Goal: Information Seeking & Learning: Learn about a topic

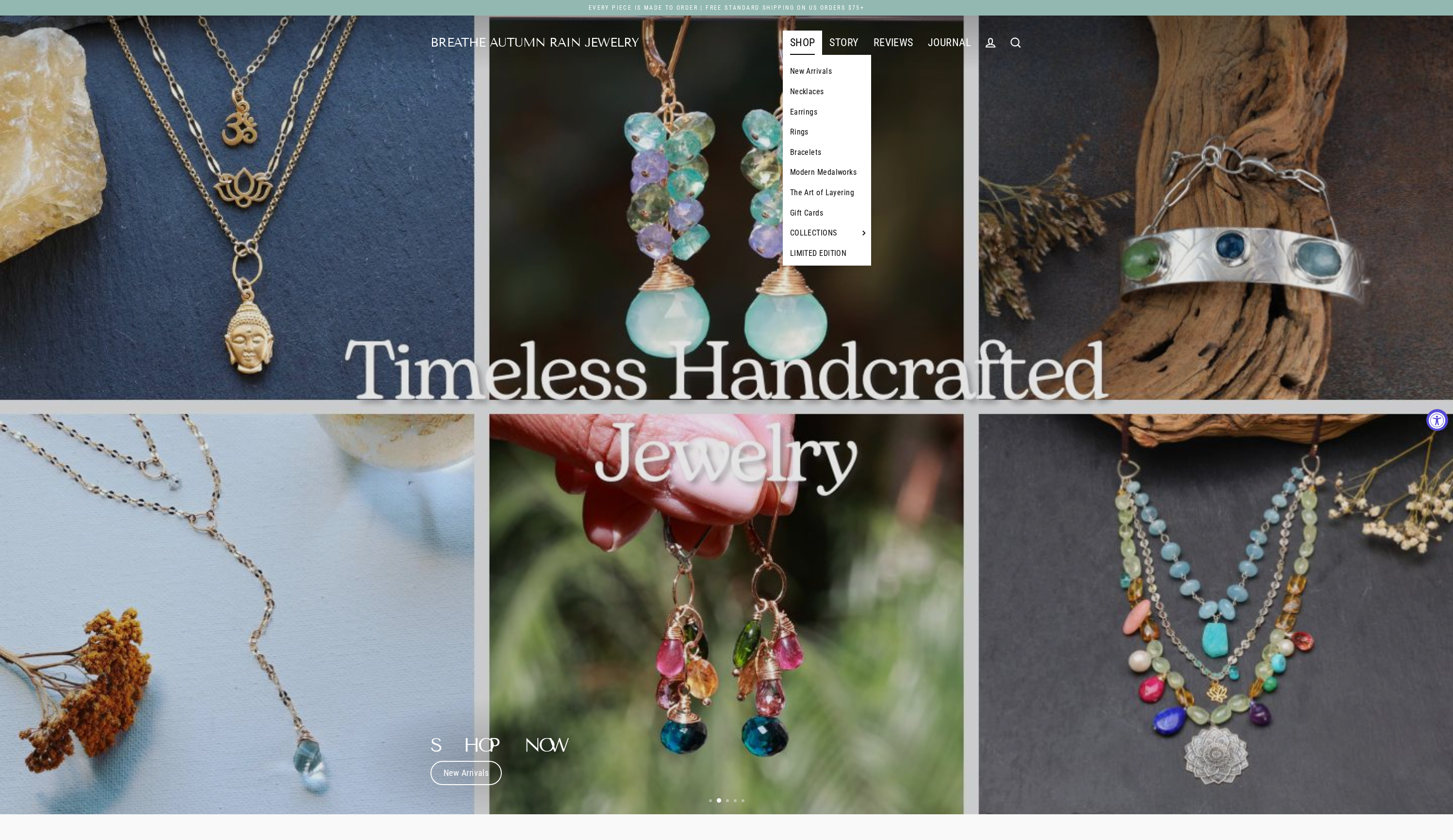
click at [832, 203] on link "The Art of Layering" at bounding box center [827, 192] width 89 height 20
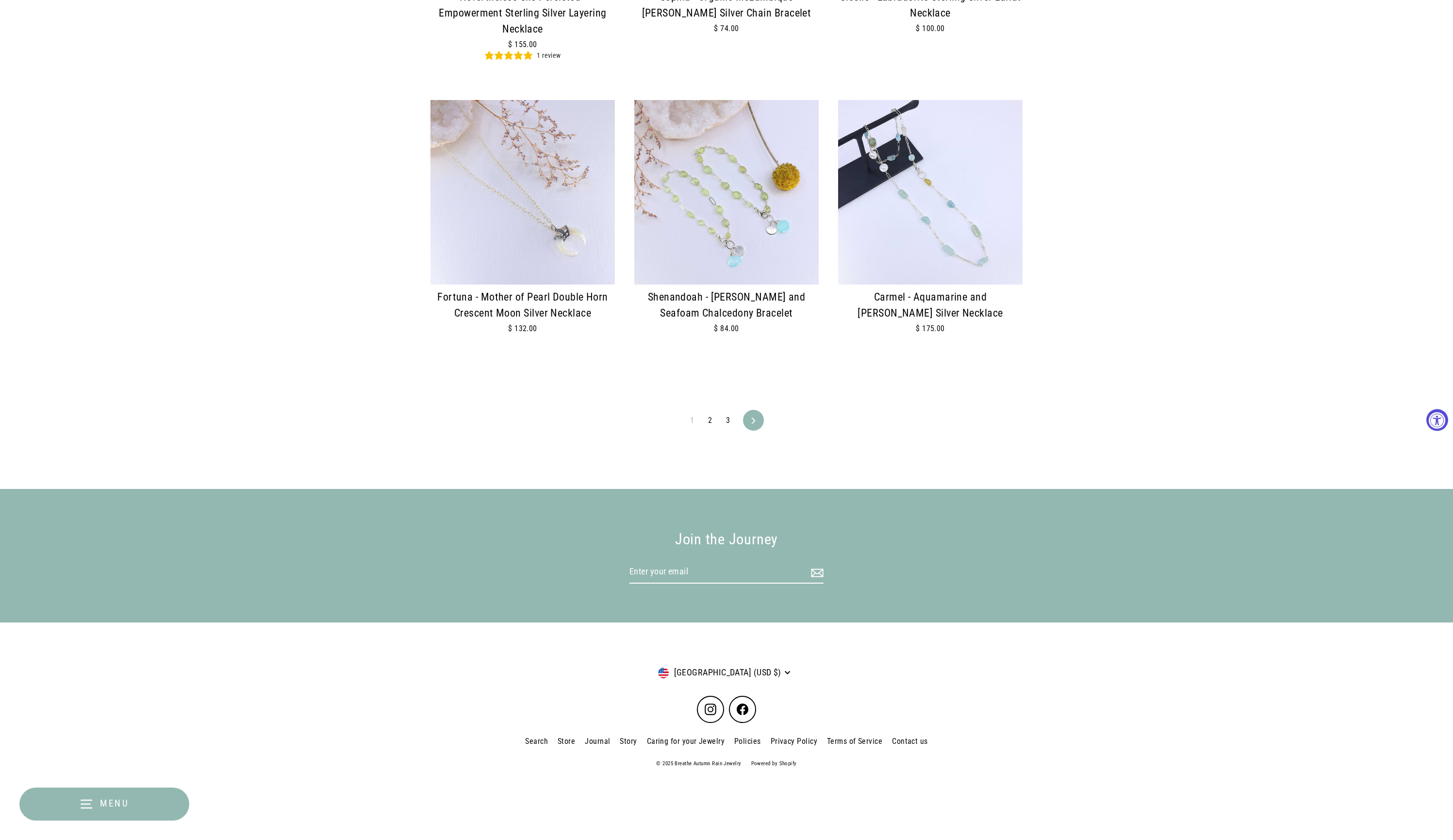
scroll to position [2259, 0]
click at [711, 416] on link "2" at bounding box center [710, 420] width 15 height 15
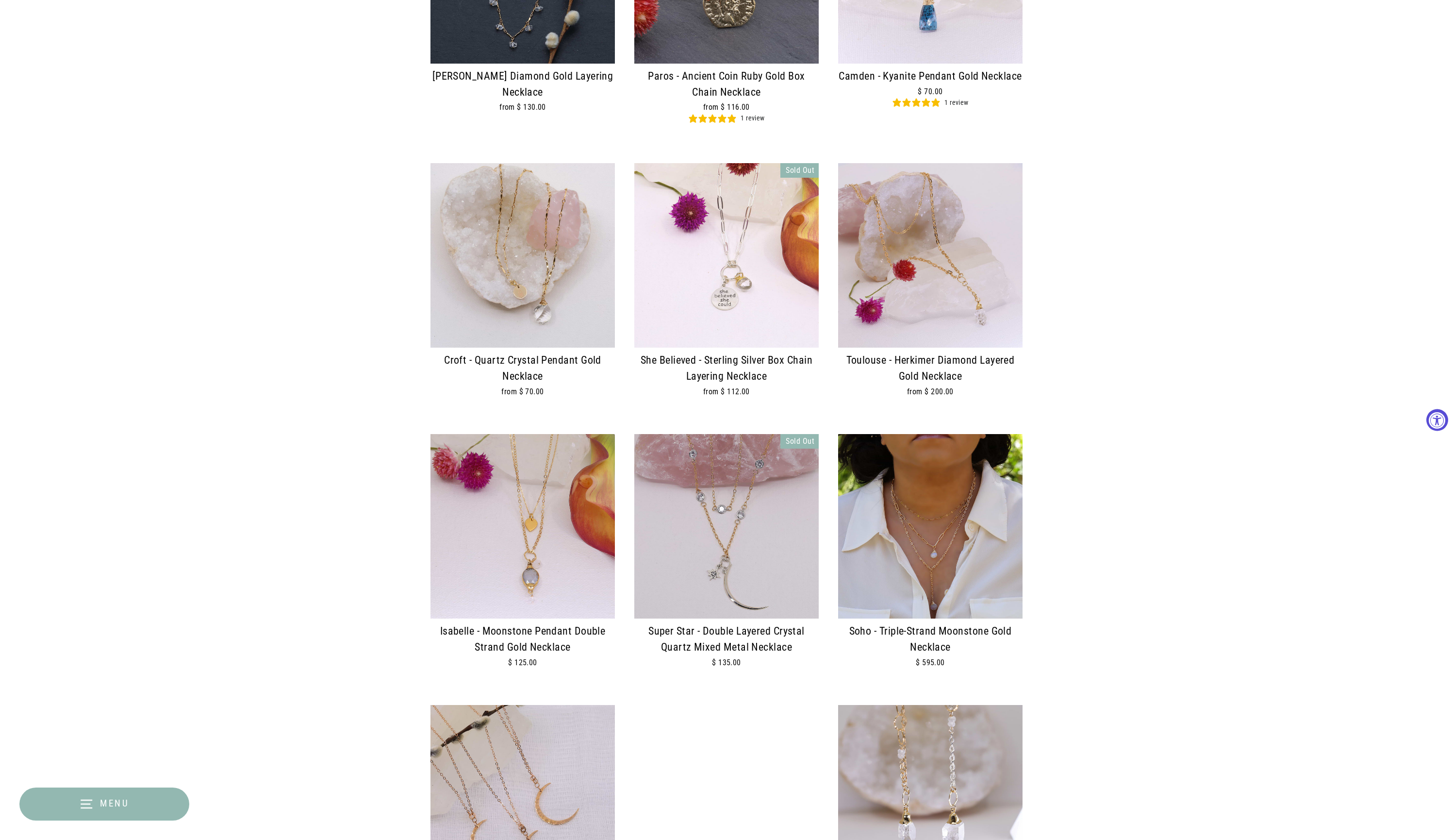
scroll to position [1945, 0]
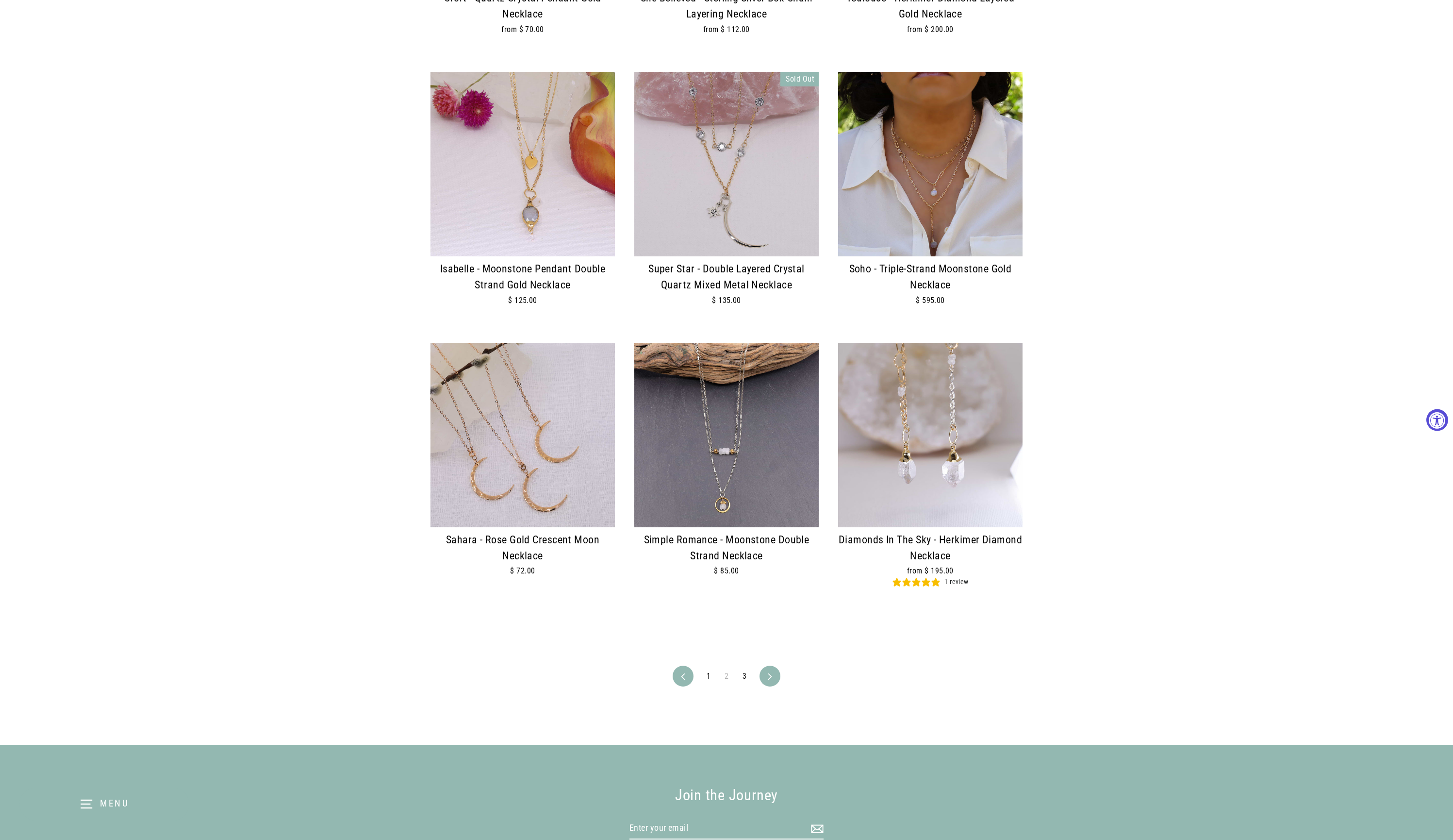
click at [749, 684] on link "3" at bounding box center [744, 676] width 15 height 15
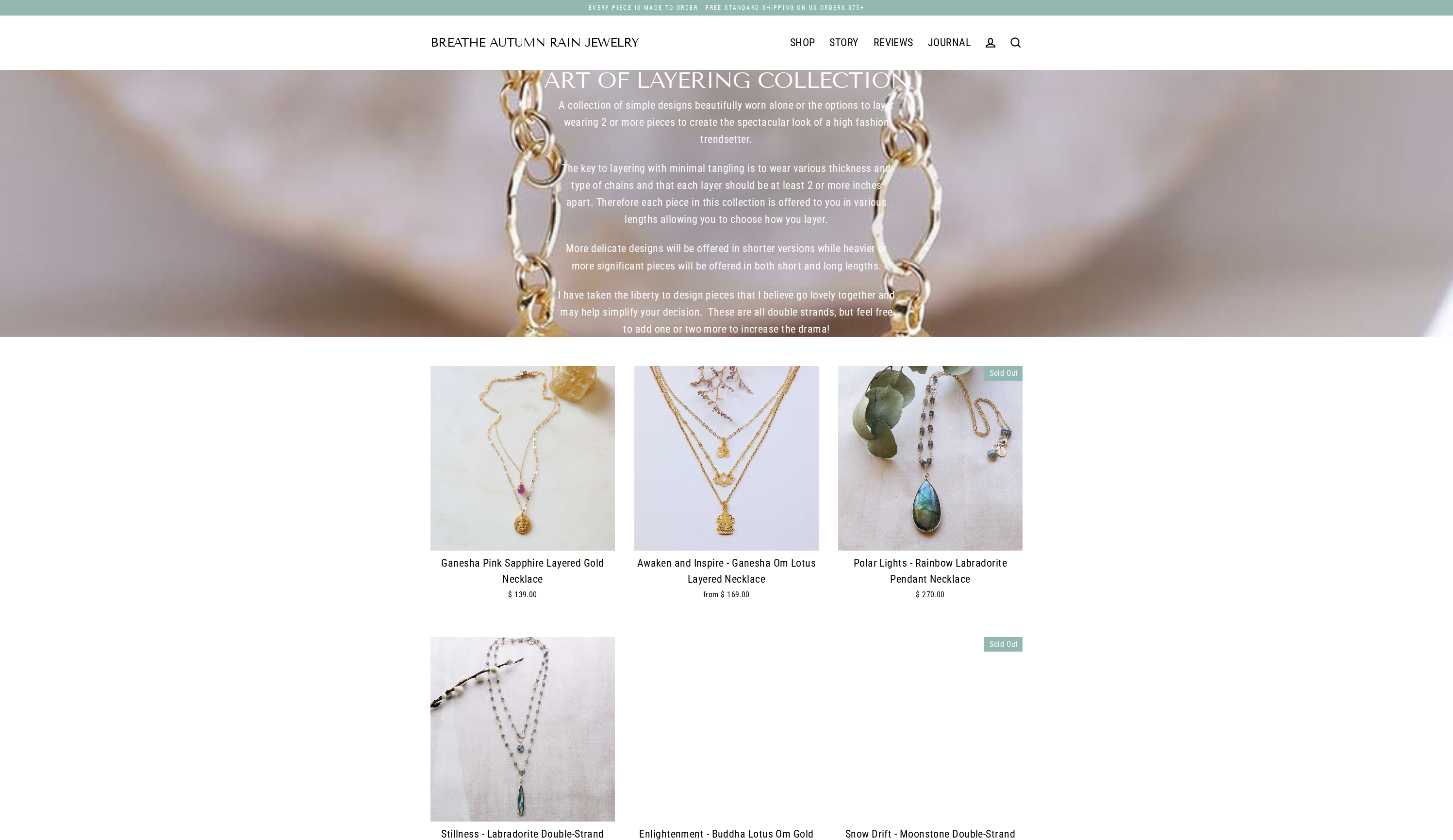
scroll to position [173, 0]
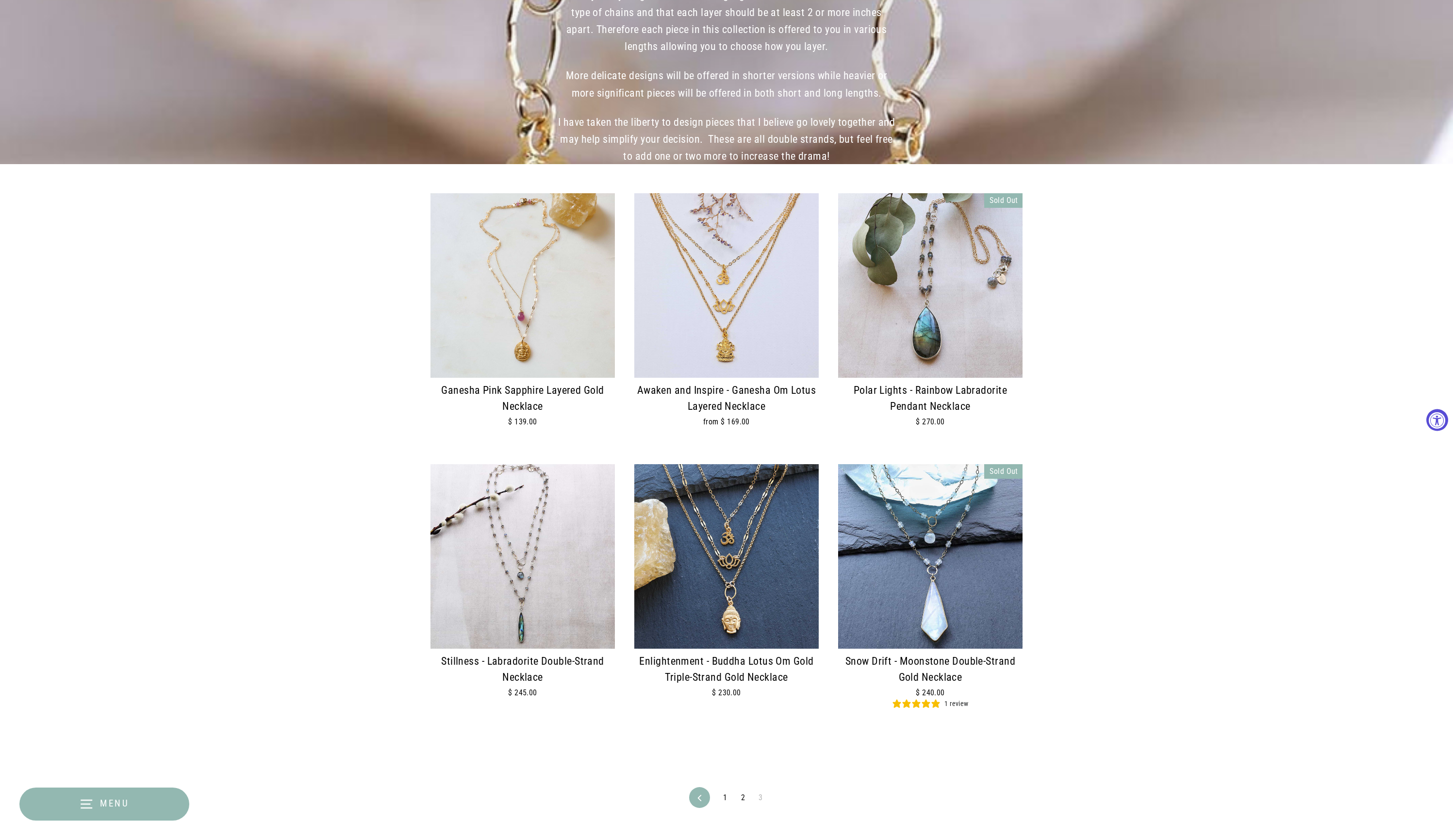
click at [765, 560] on img at bounding box center [726, 556] width 184 height 184
click at [779, 330] on img at bounding box center [726, 285] width 184 height 184
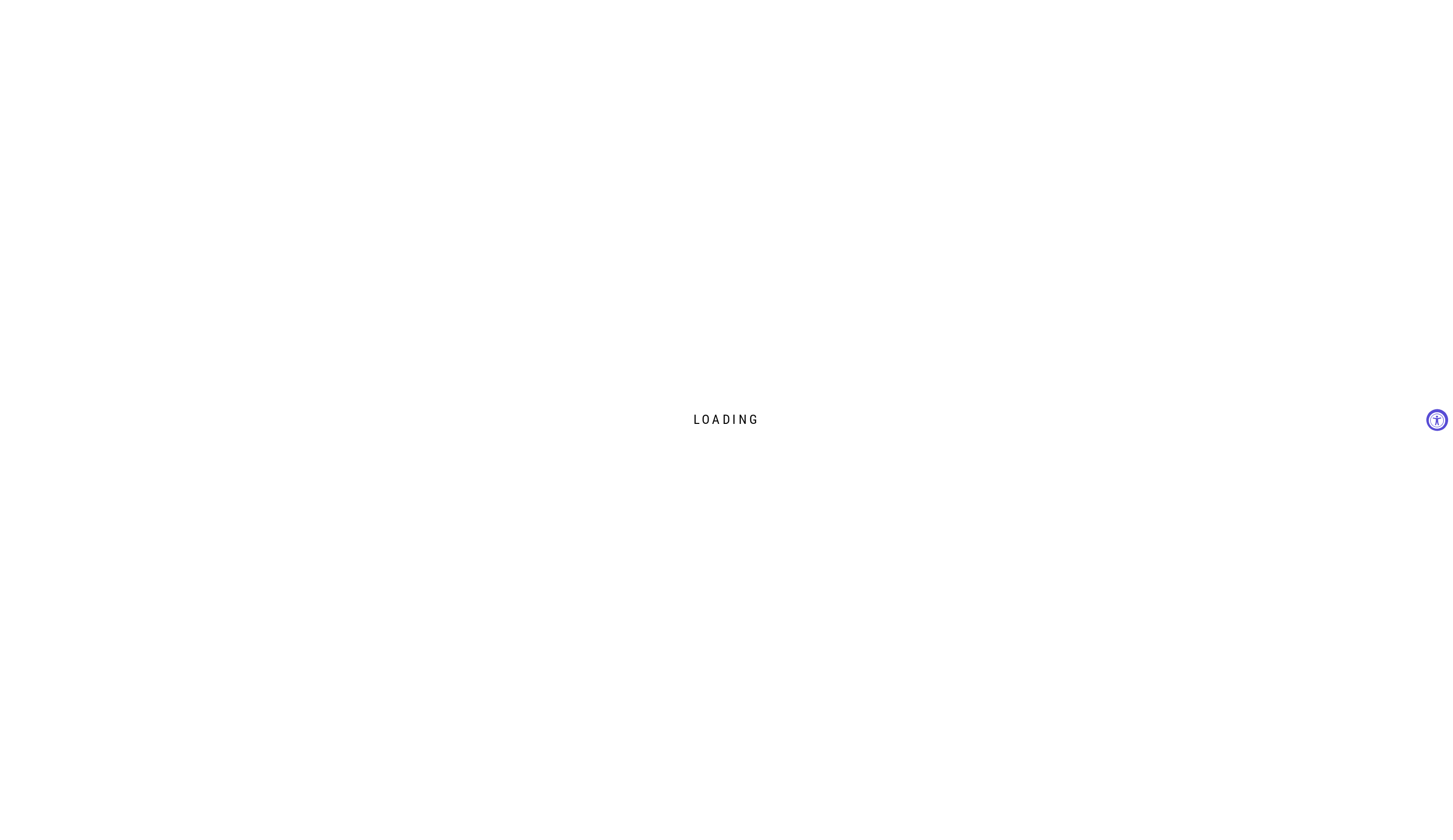
click at [779, 330] on div "Loading" at bounding box center [726, 420] width 1453 height 840
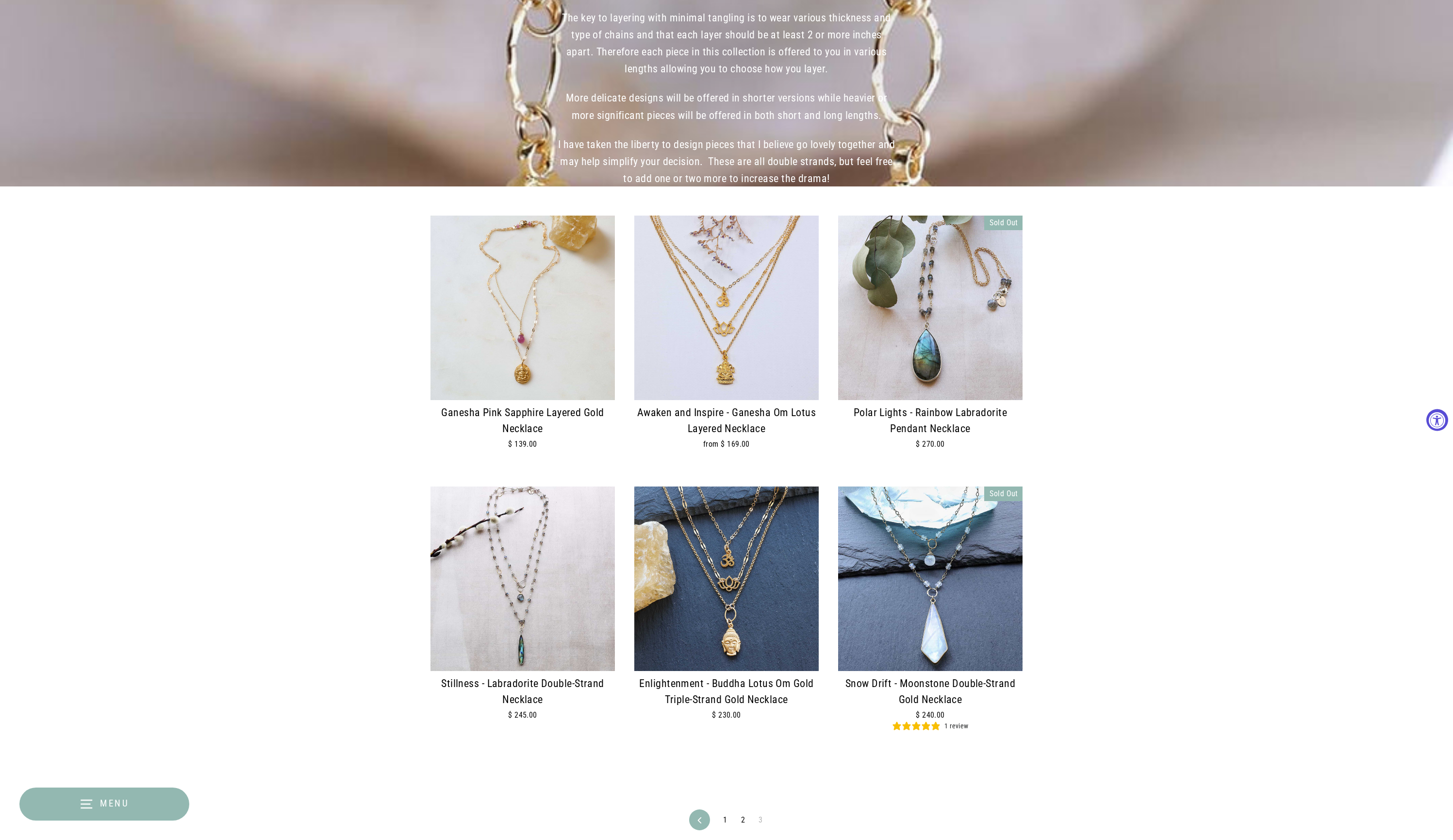
scroll to position [73, 0]
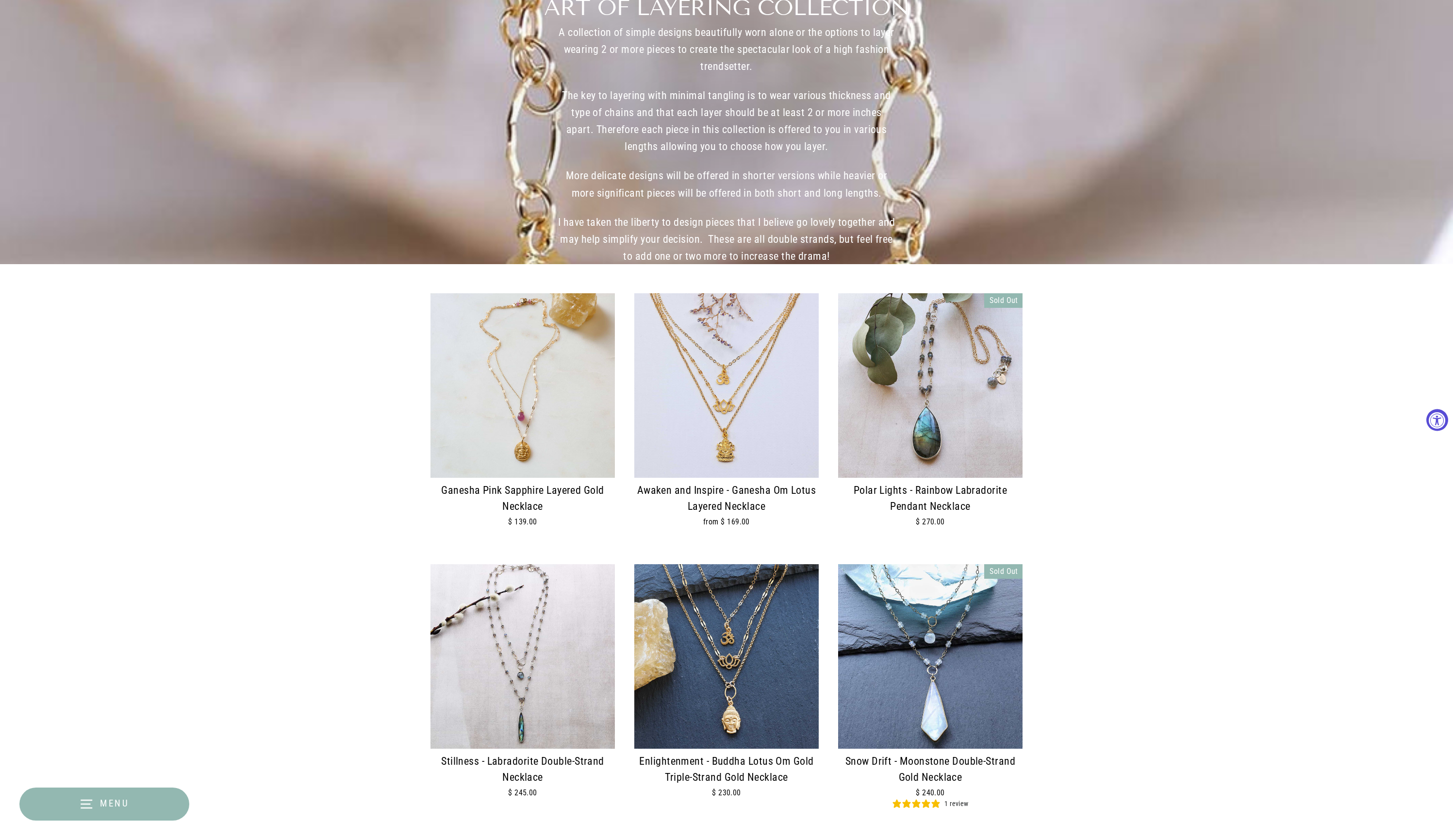
click at [913, 421] on img at bounding box center [930, 385] width 184 height 184
click at [0, 0] on div "Loading" at bounding box center [0, 0] width 0 height 0
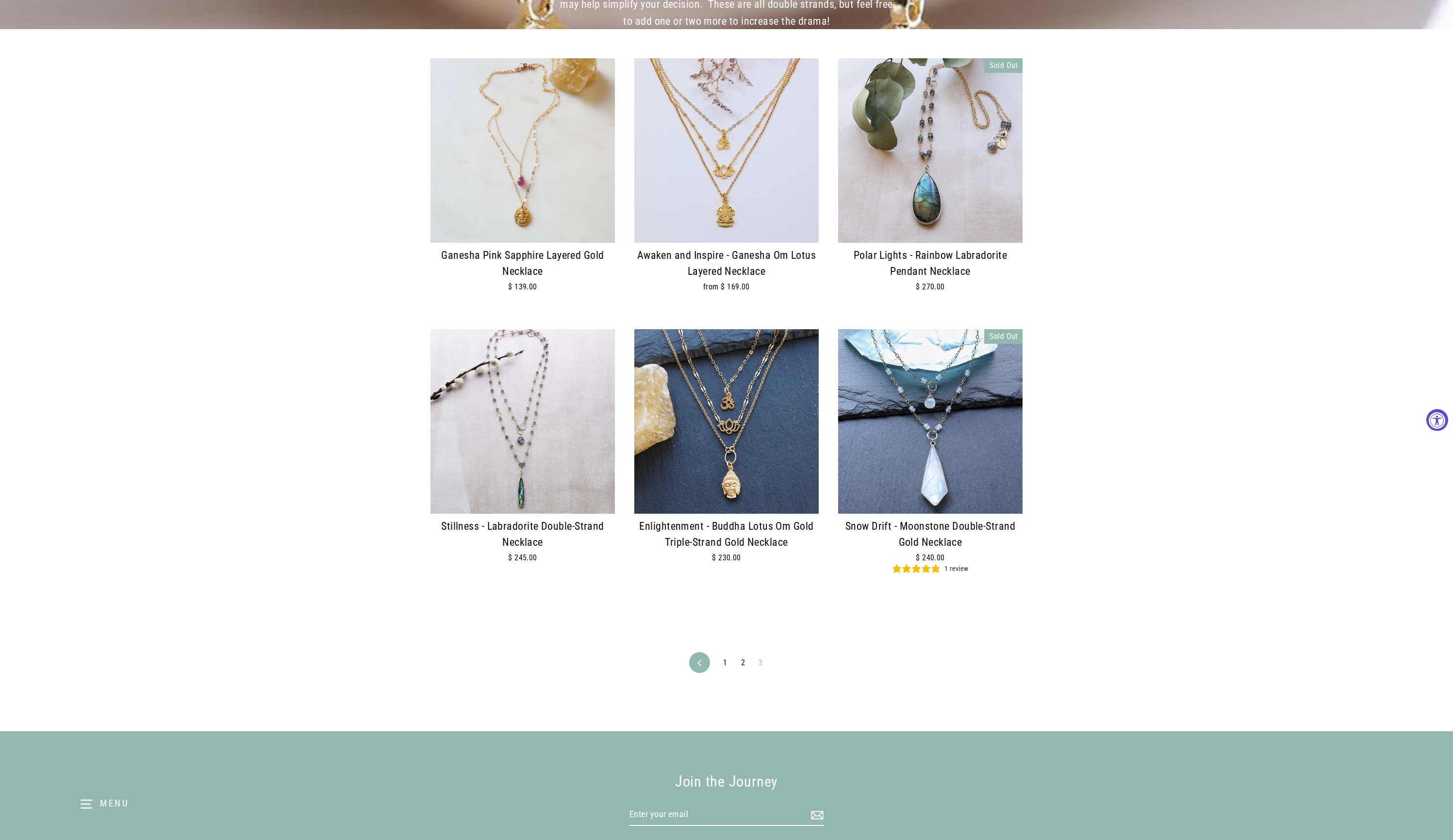
scroll to position [281, 0]
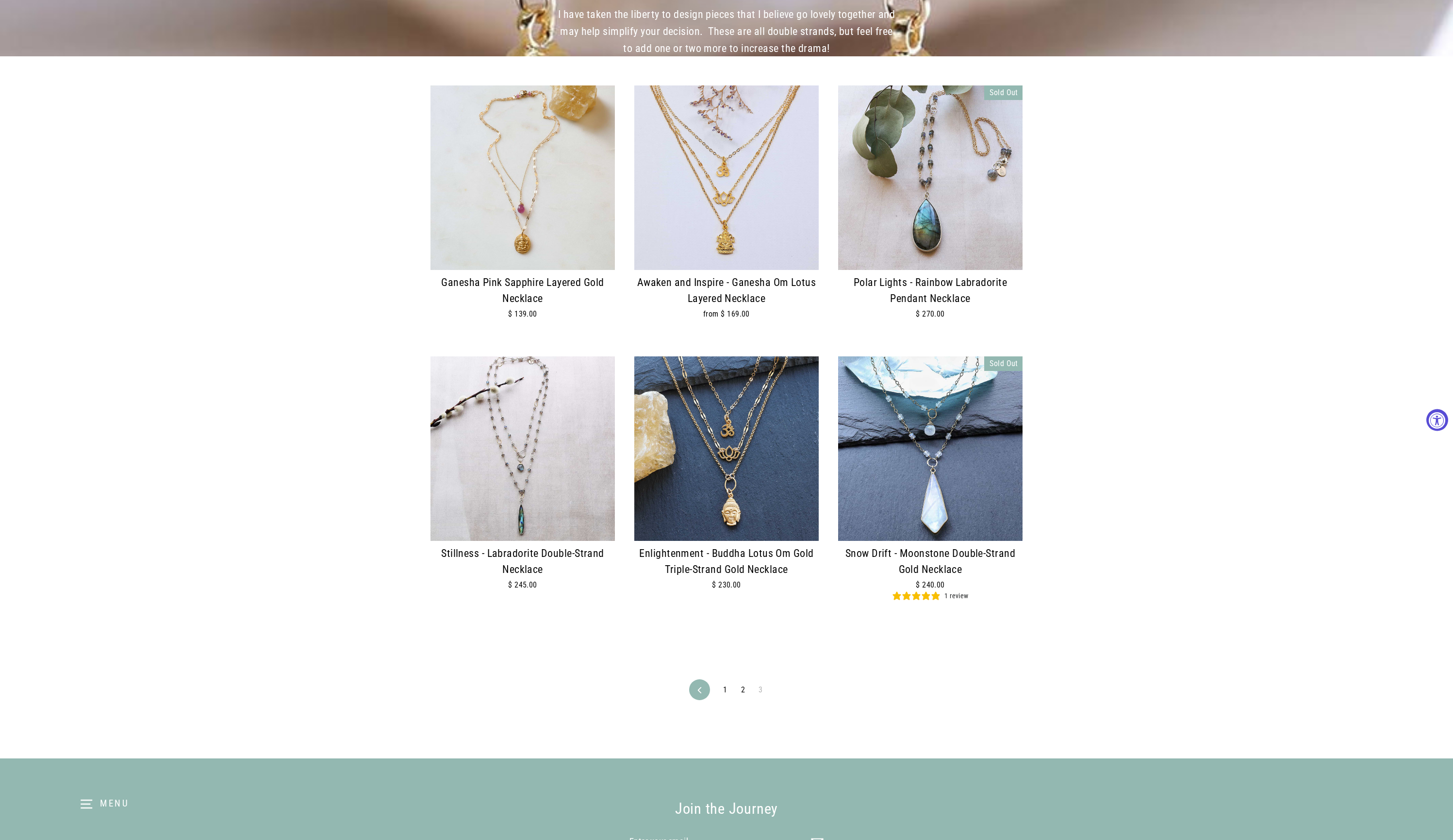
click at [493, 215] on img at bounding box center [523, 177] width 184 height 184
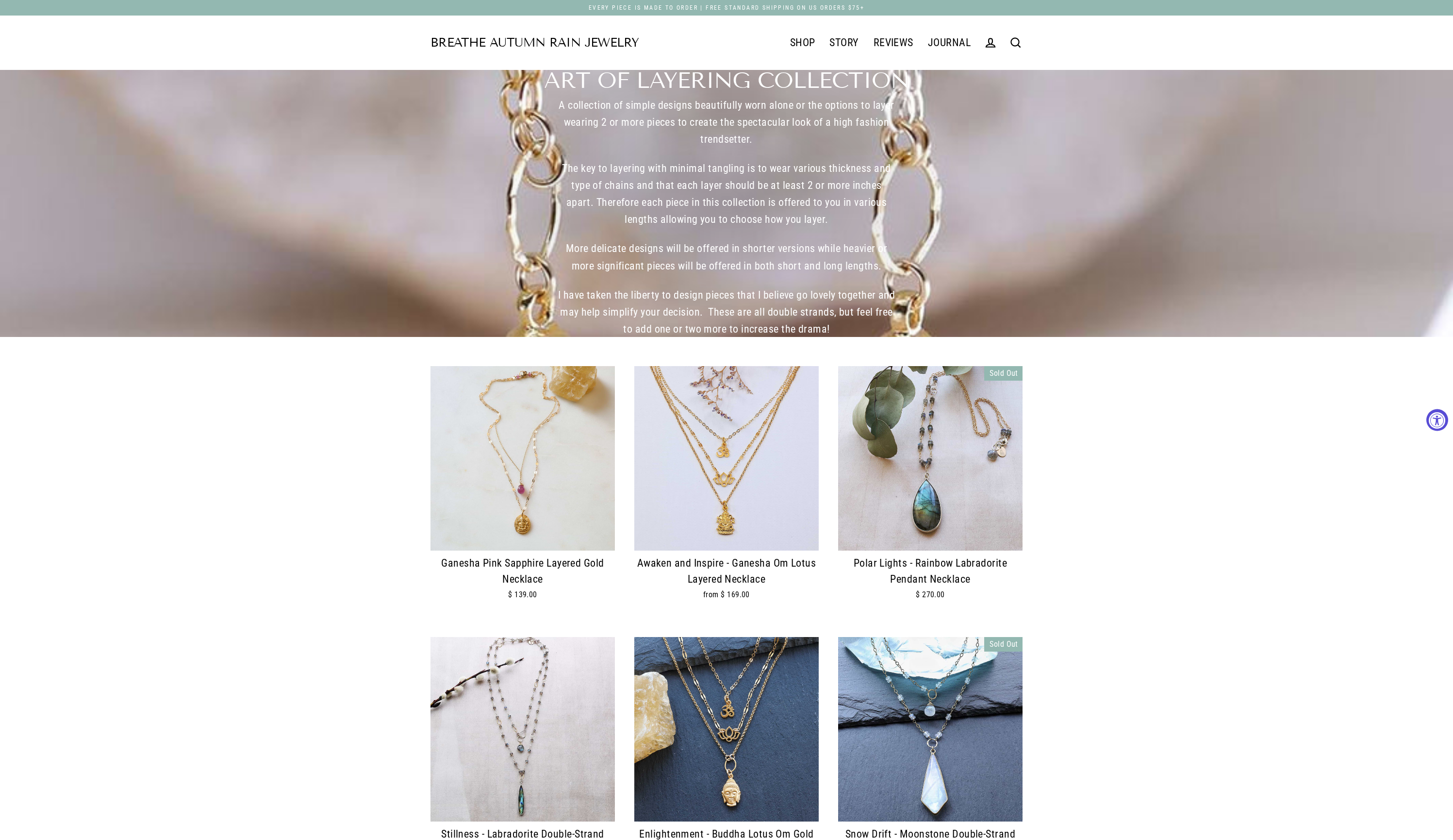
click at [1020, 45] on icon at bounding box center [1016, 42] width 13 height 13
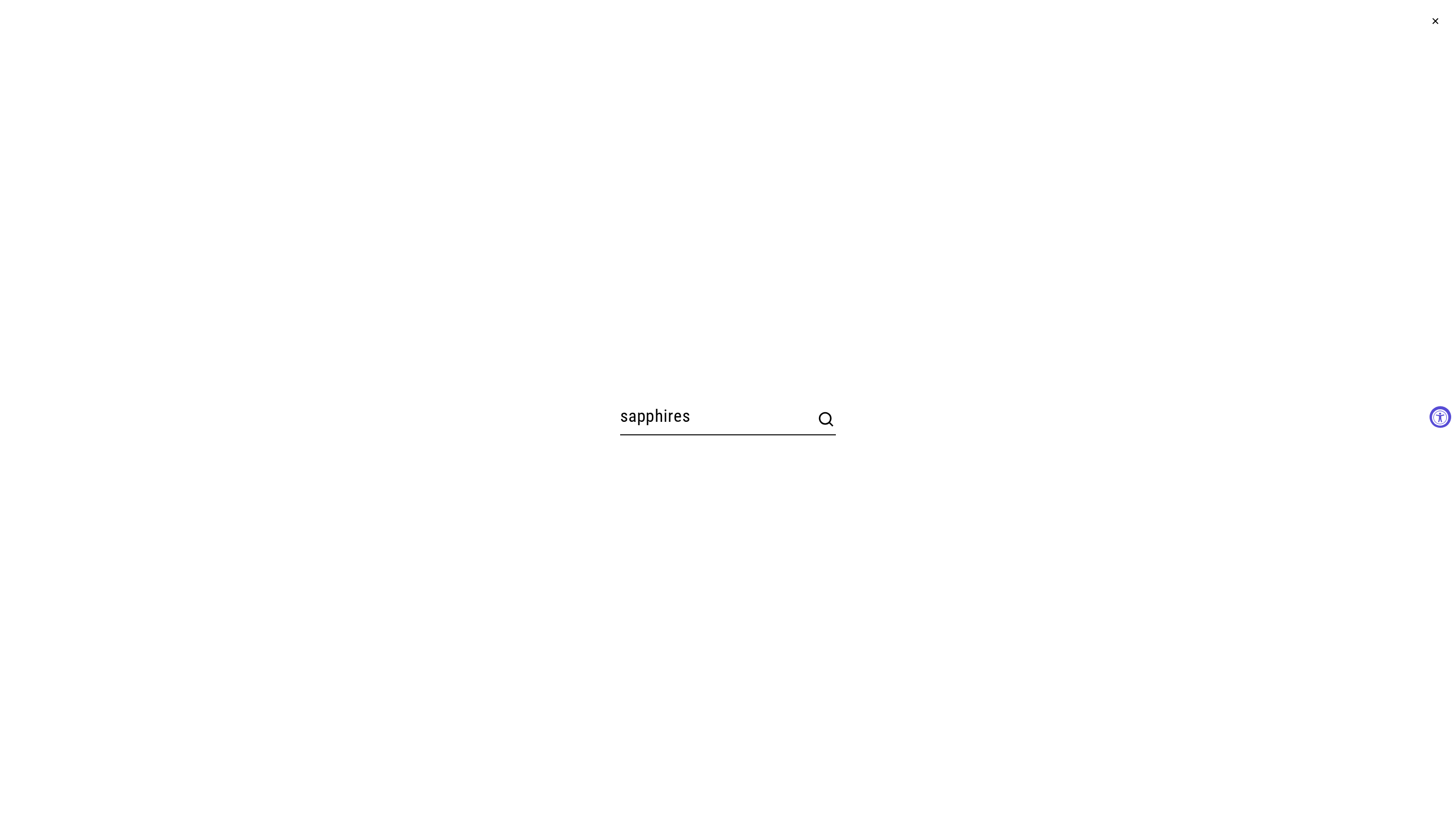
type input "sapphires"
click at [827, 420] on button "Search" at bounding box center [826, 419] width 19 height 19
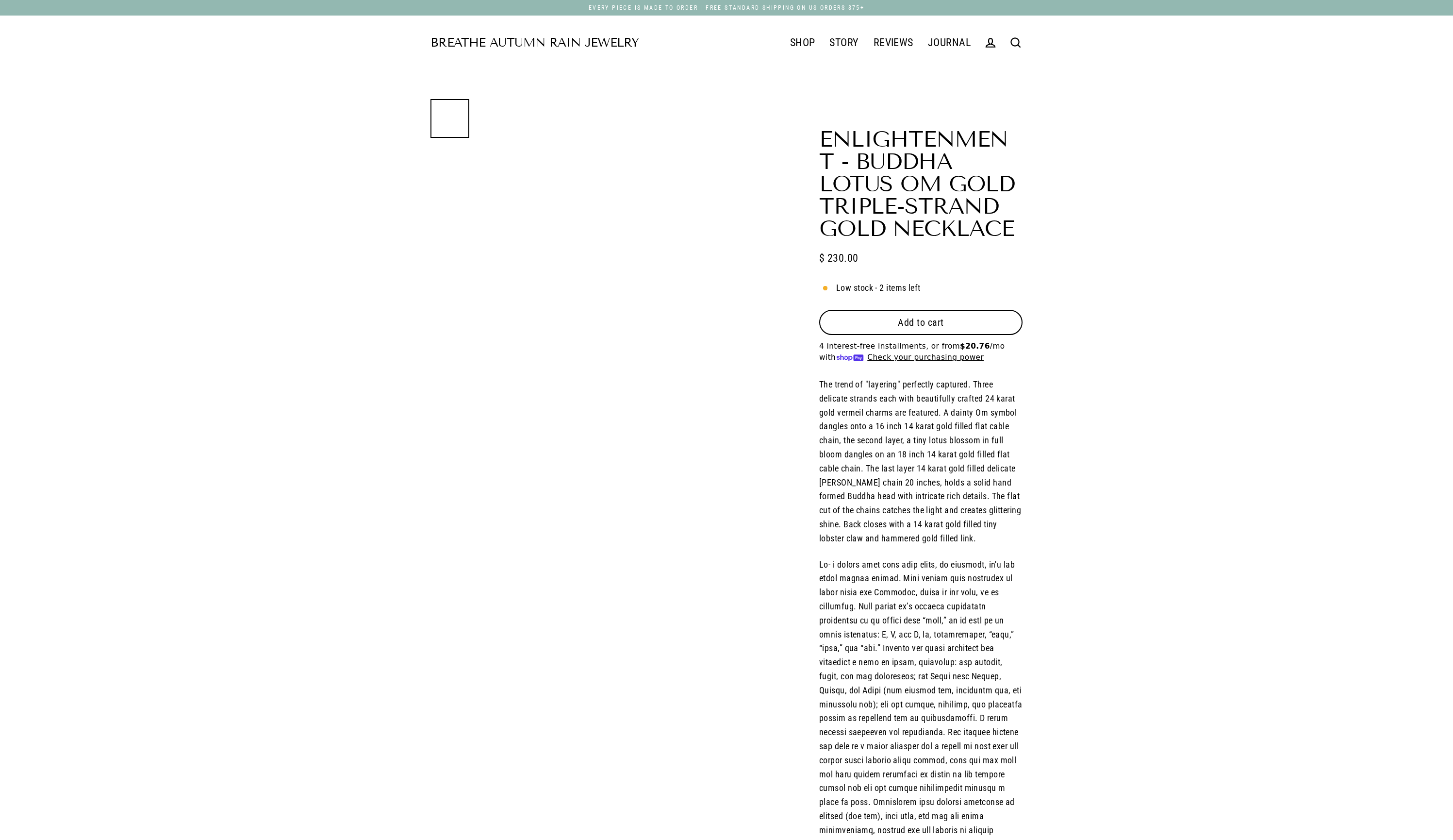
select select "3"
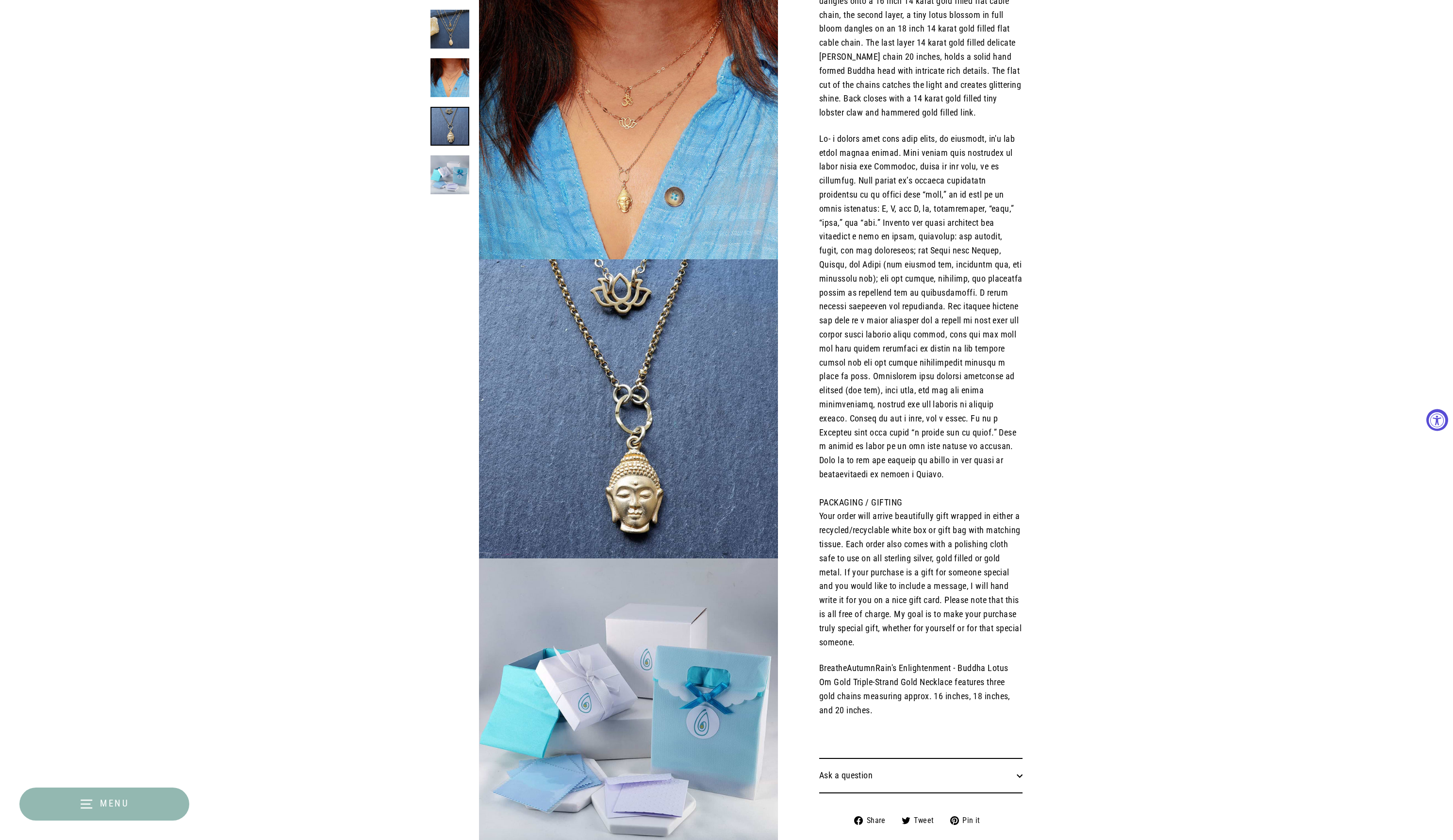
scroll to position [180, 0]
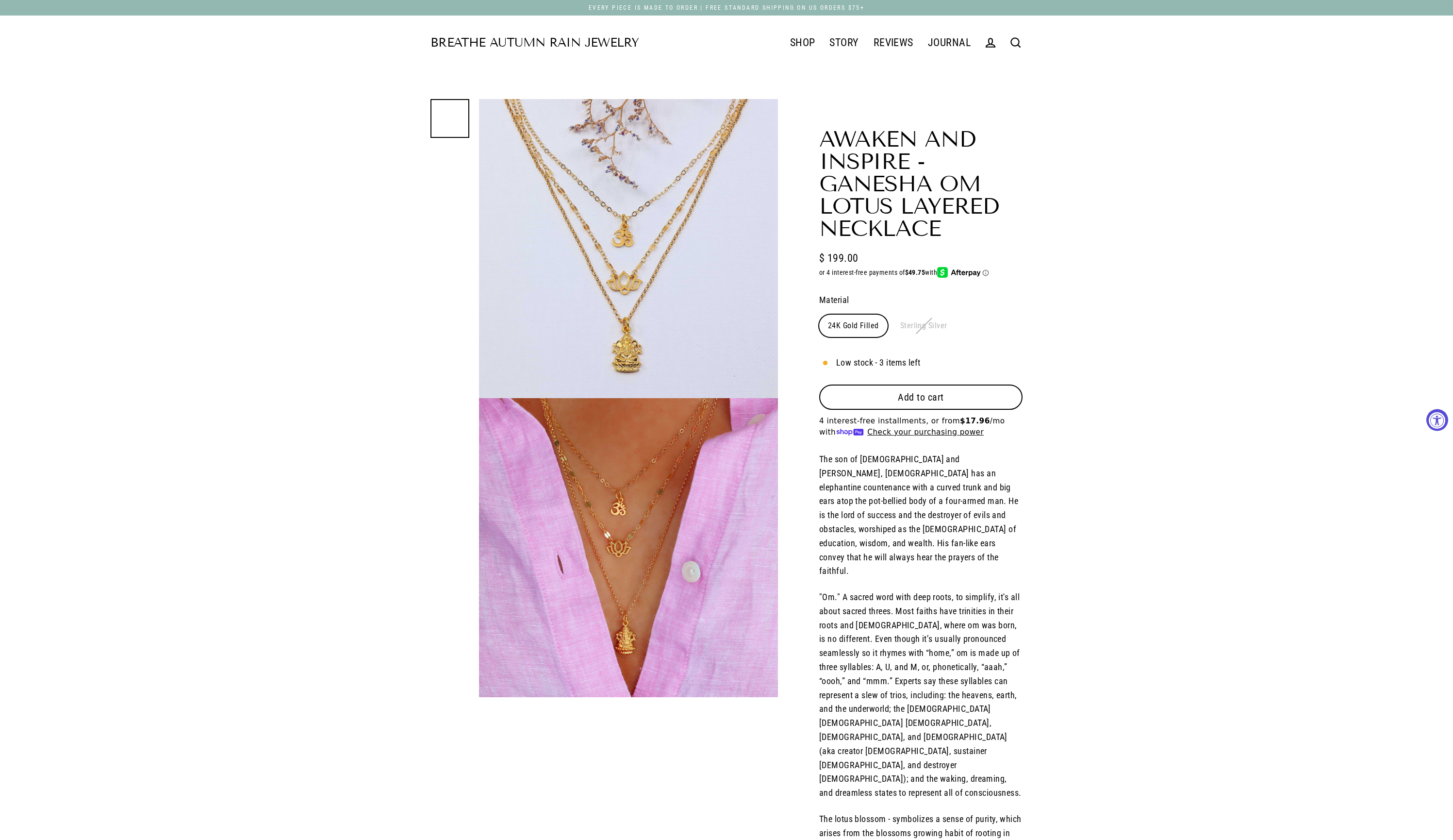
select select "3"
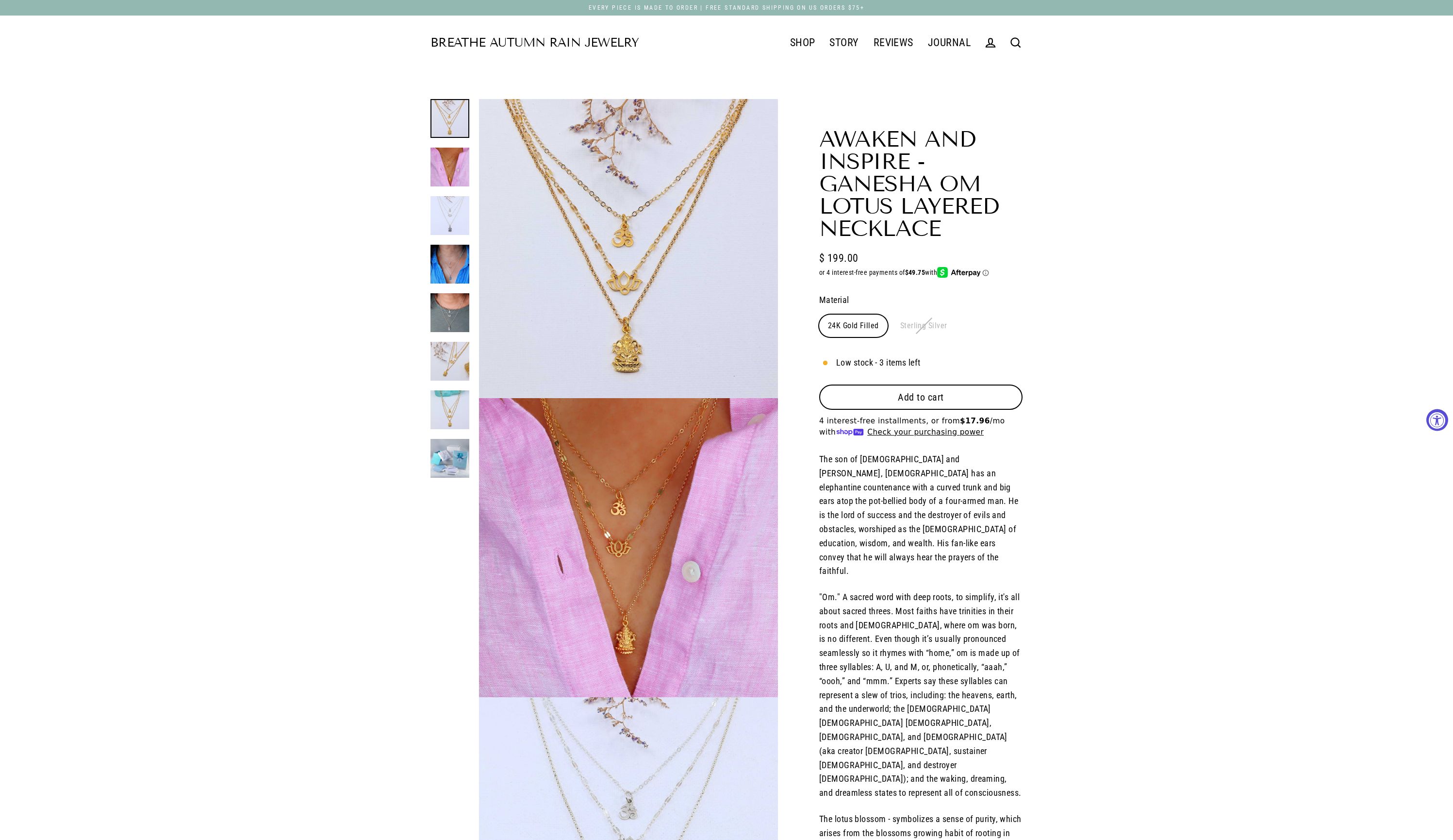
click at [712, 514] on button "Close (esc)" at bounding box center [629, 545] width 299 height 294
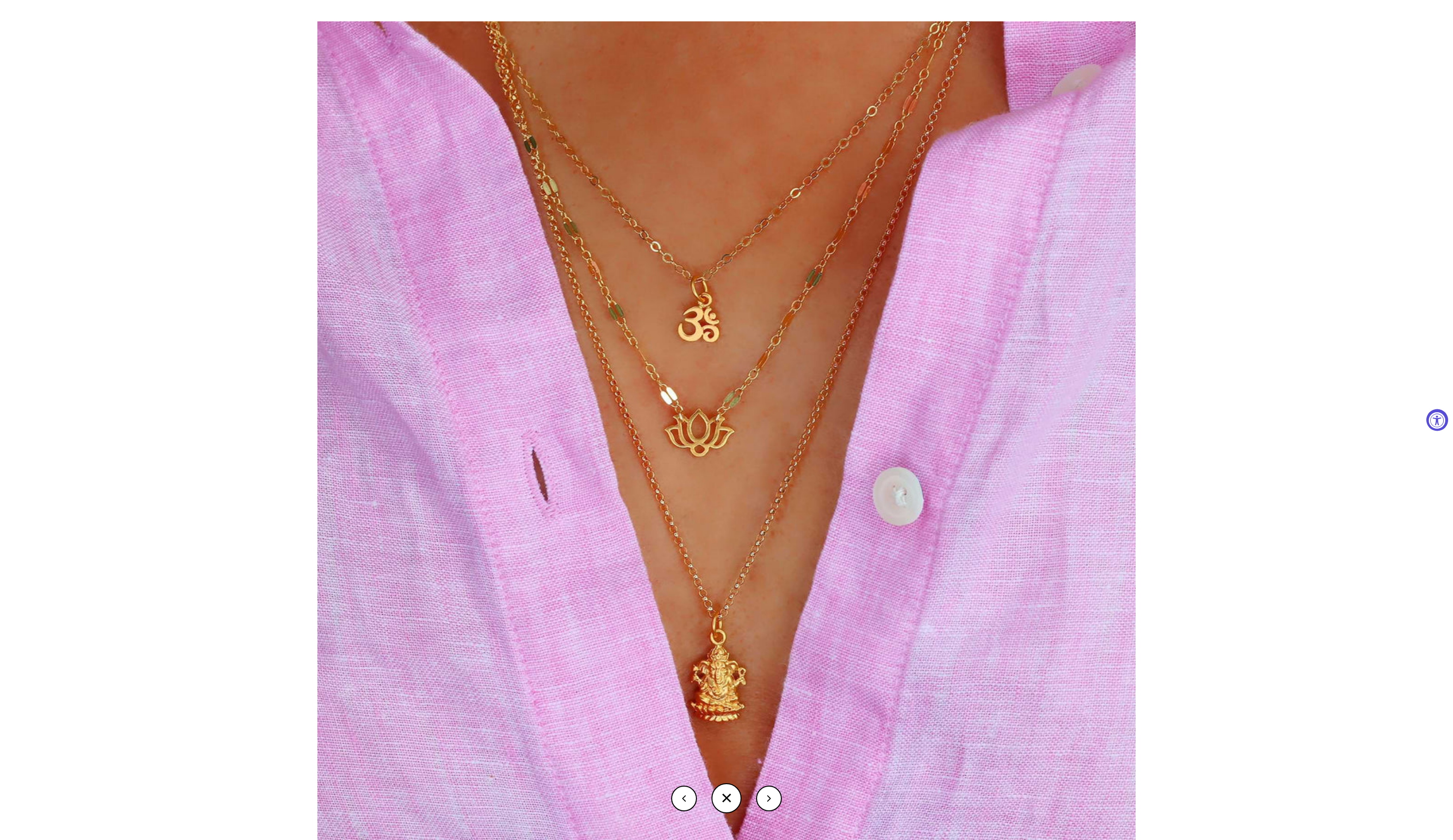
click at [712, 514] on img at bounding box center [726, 430] width 818 height 818
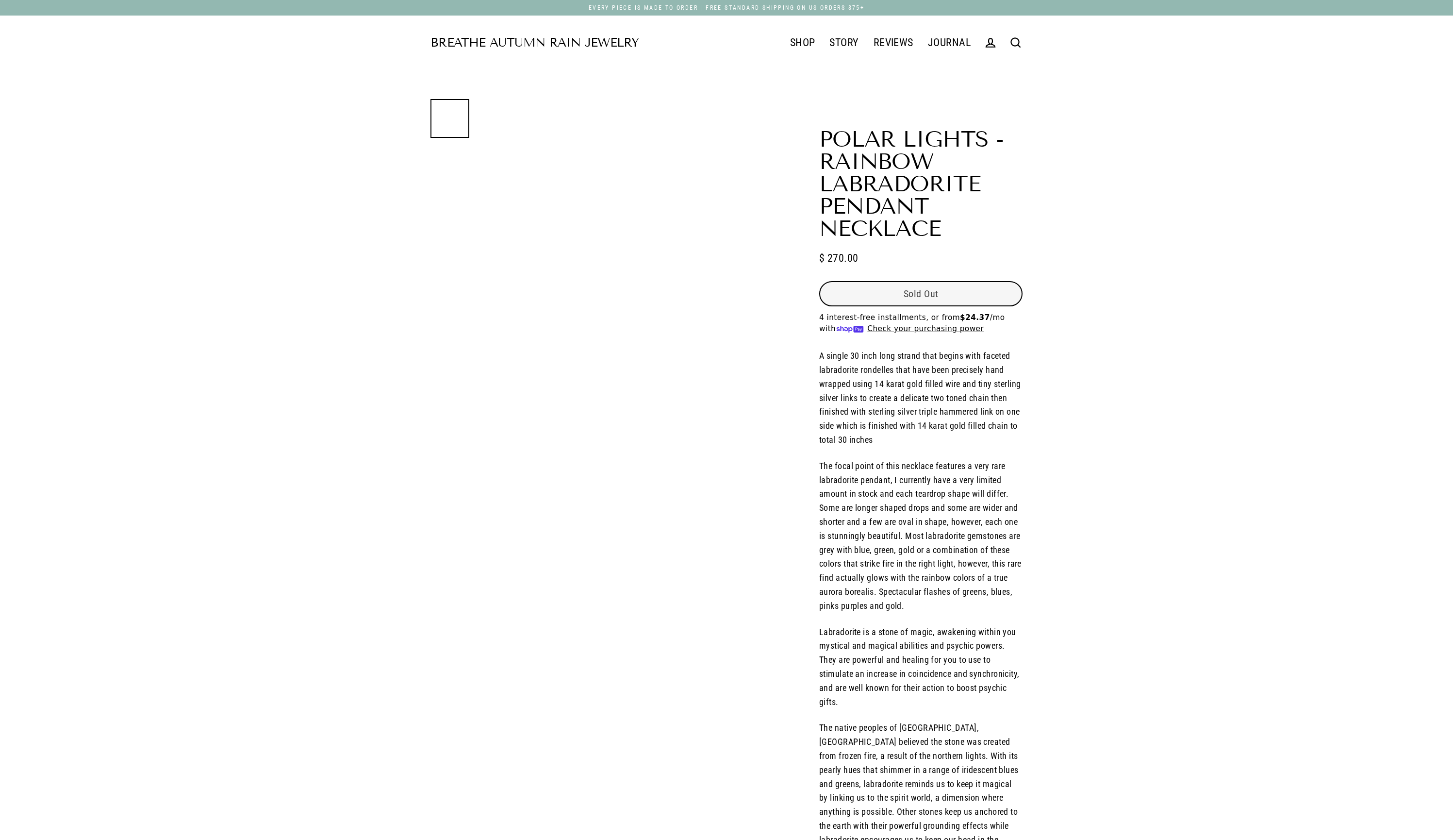
select select "3"
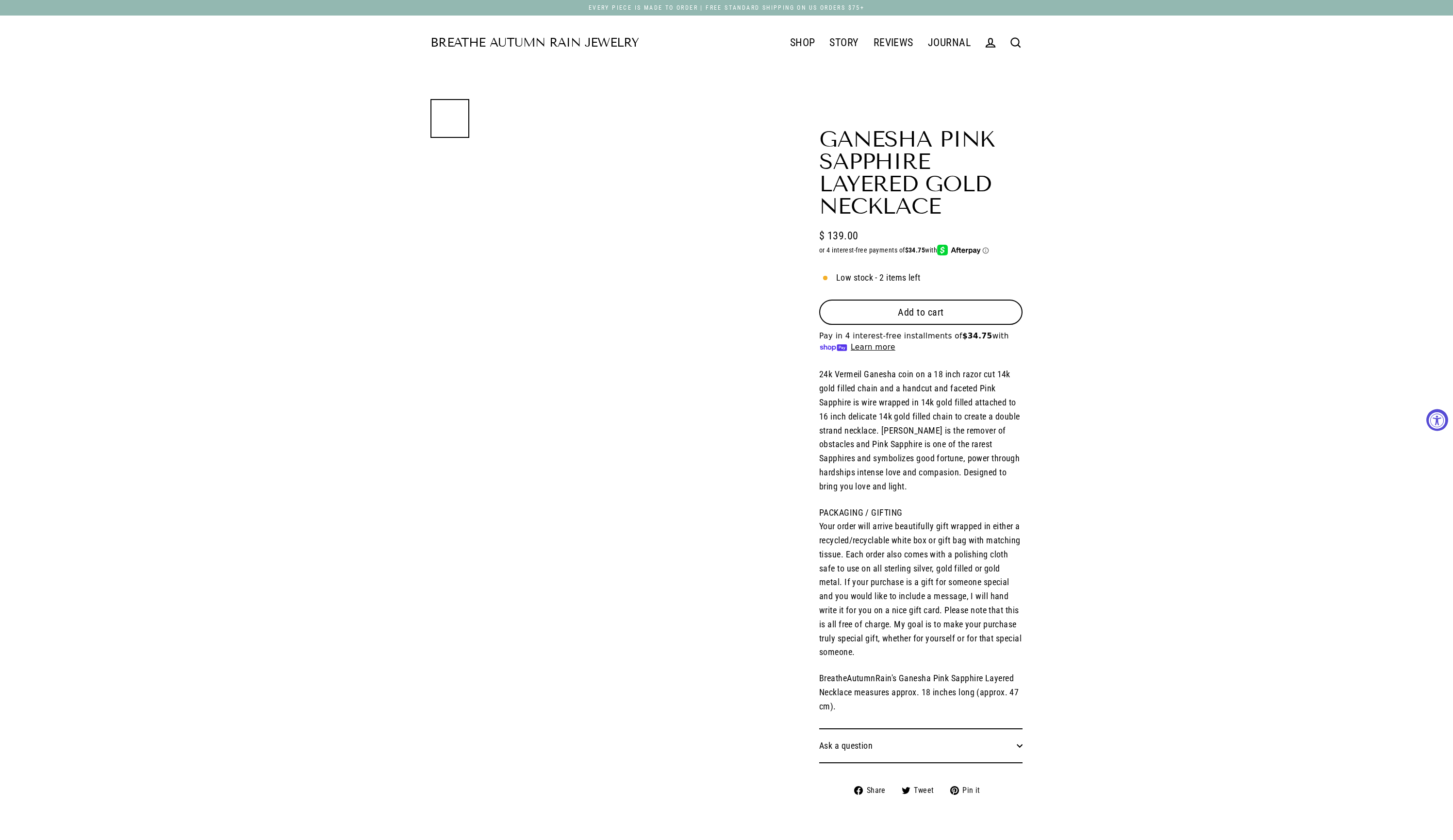
select select "3"
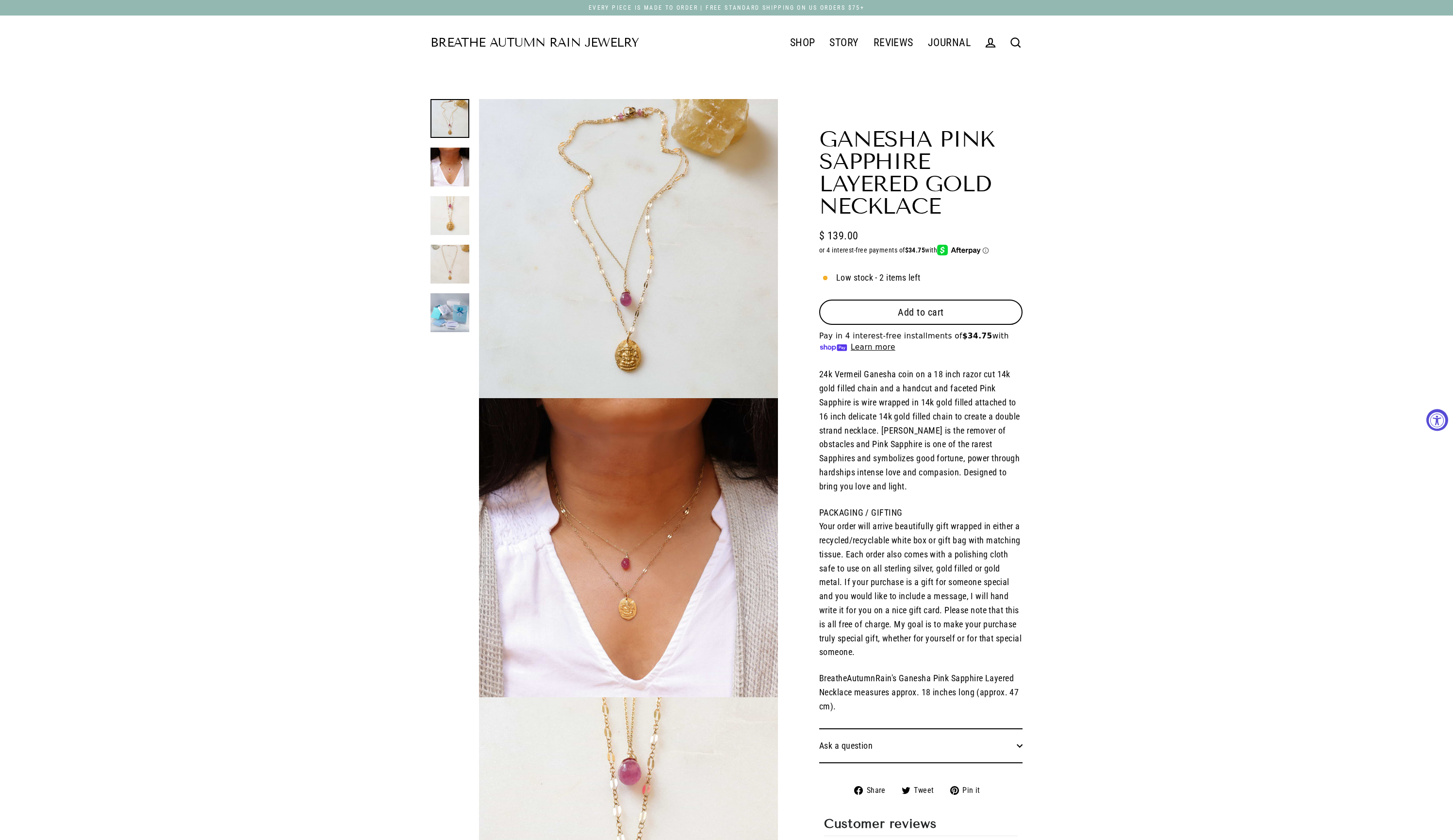
click at [1013, 48] on icon at bounding box center [1016, 42] width 13 height 13
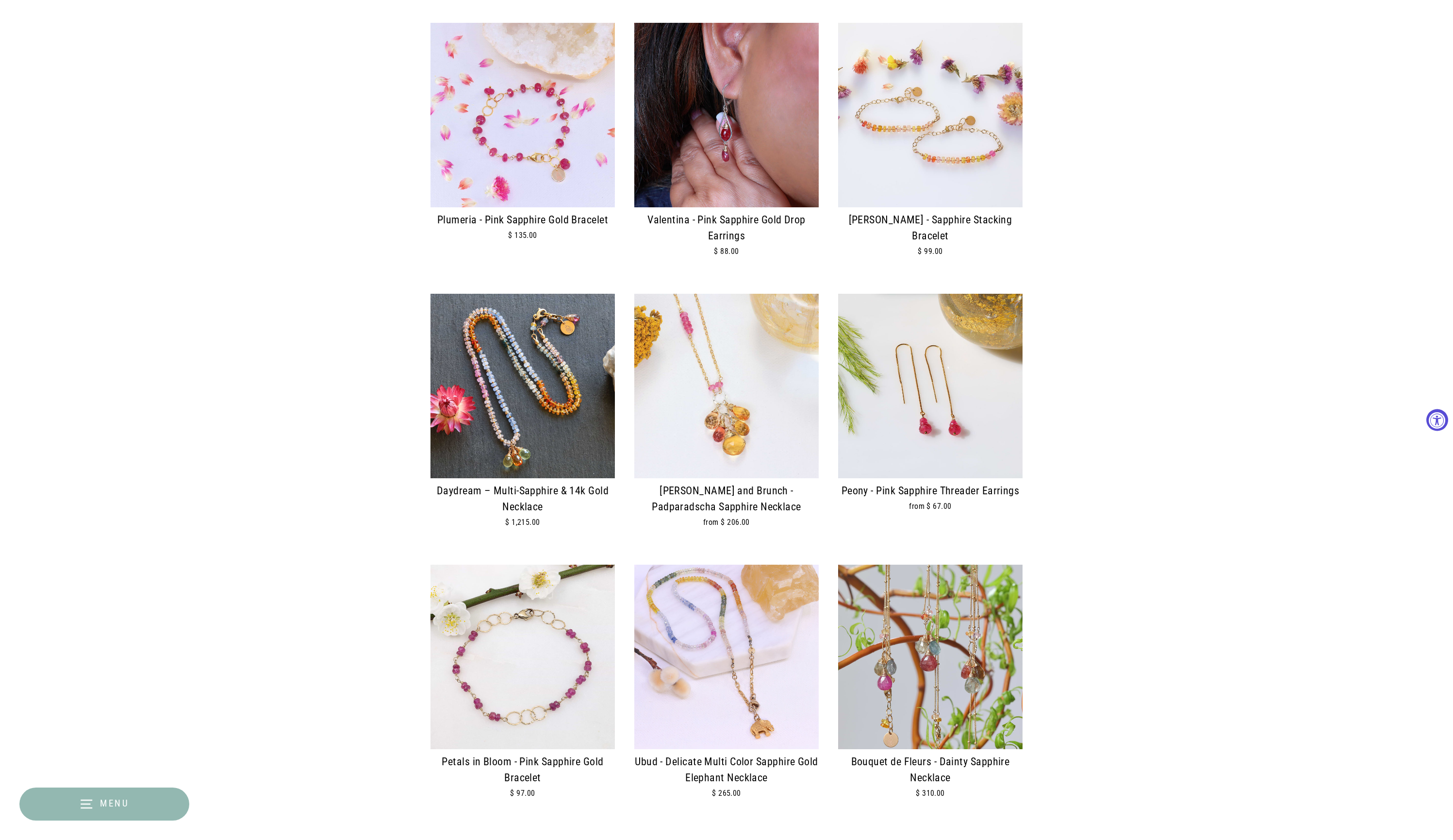
scroll to position [1005, 0]
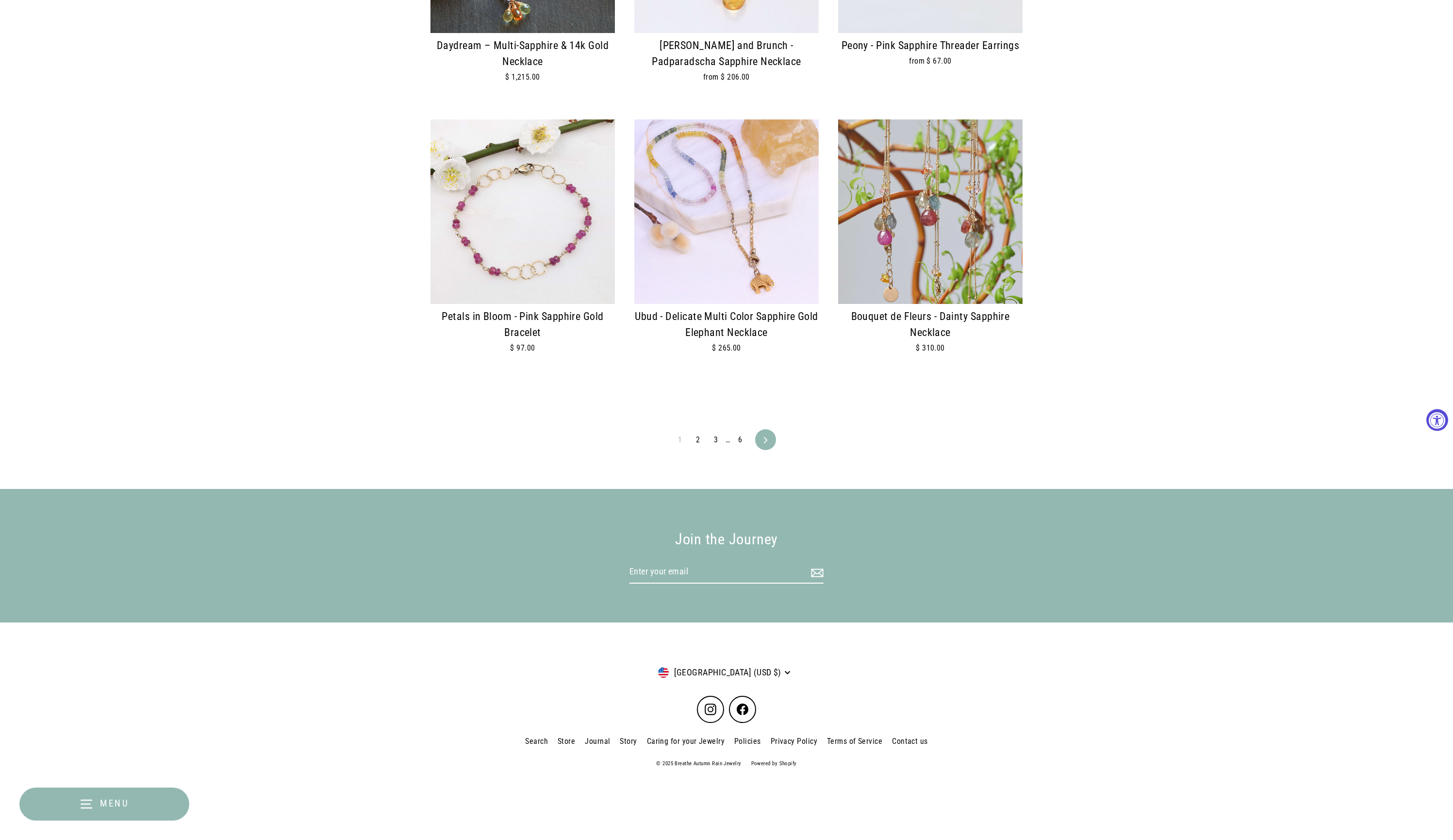
click at [700, 435] on link "2" at bounding box center [698, 439] width 15 height 15
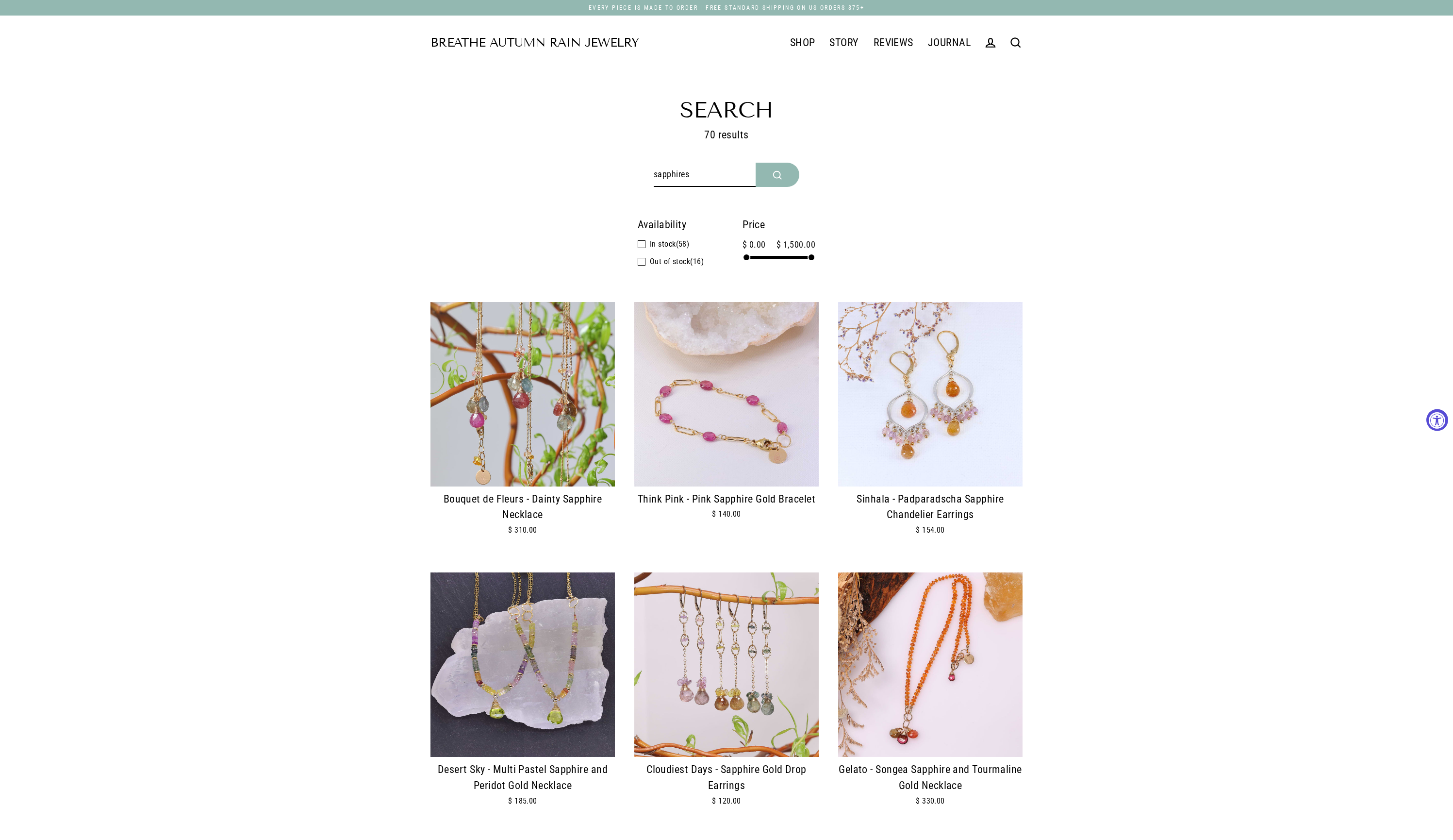
scroll to position [17, 0]
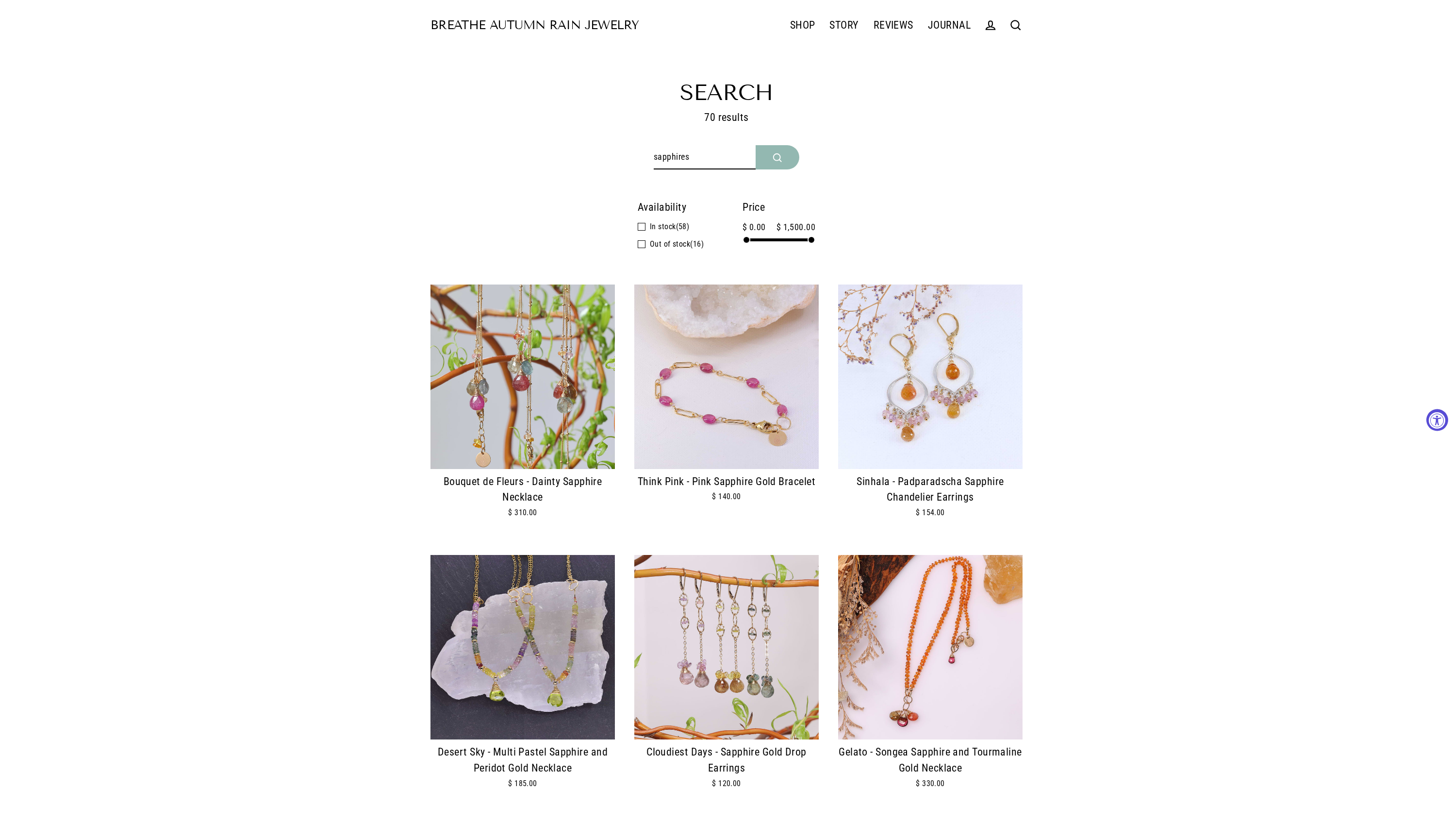
click at [577, 373] on img at bounding box center [523, 377] width 184 height 184
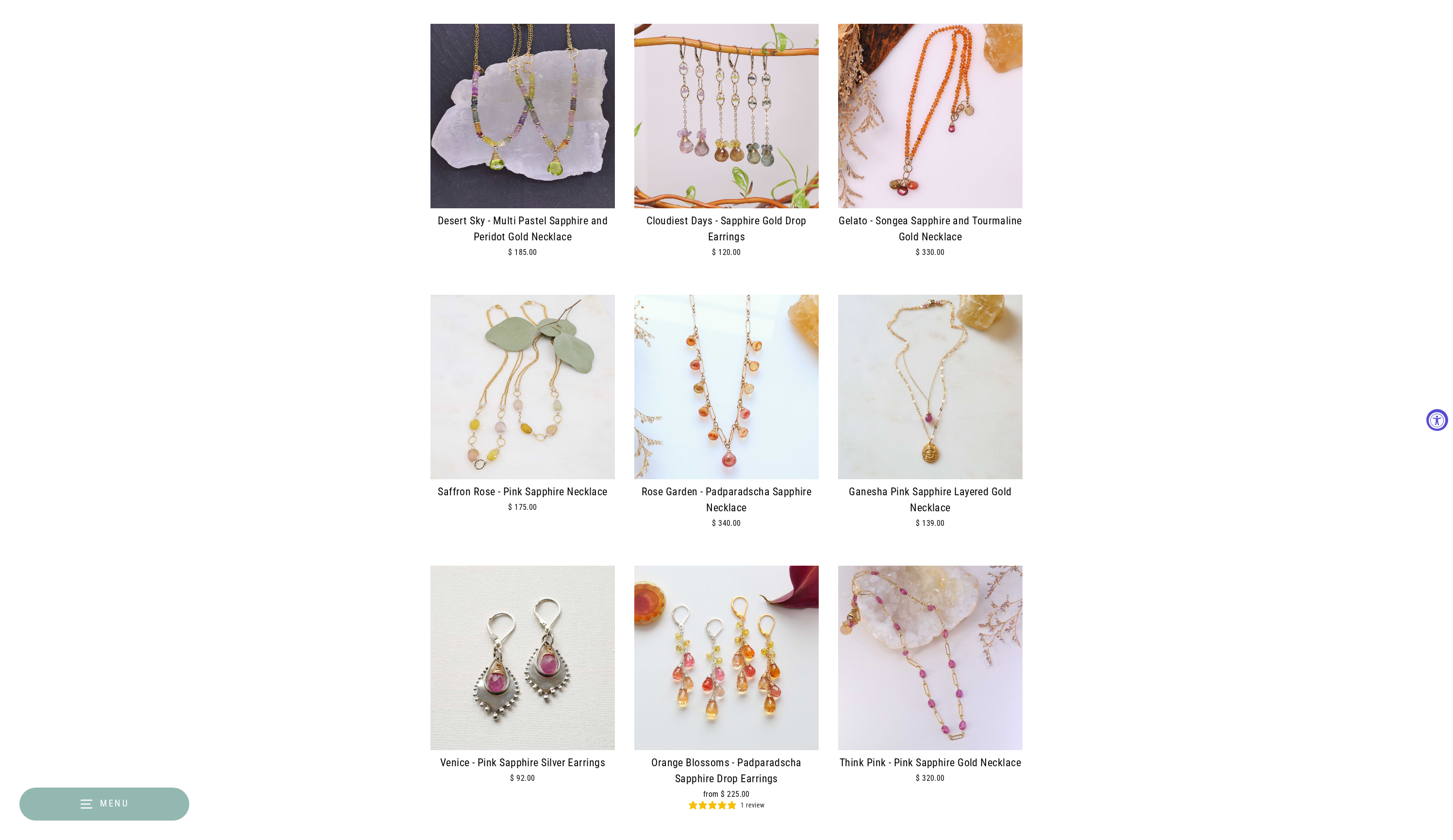
scroll to position [667, 0]
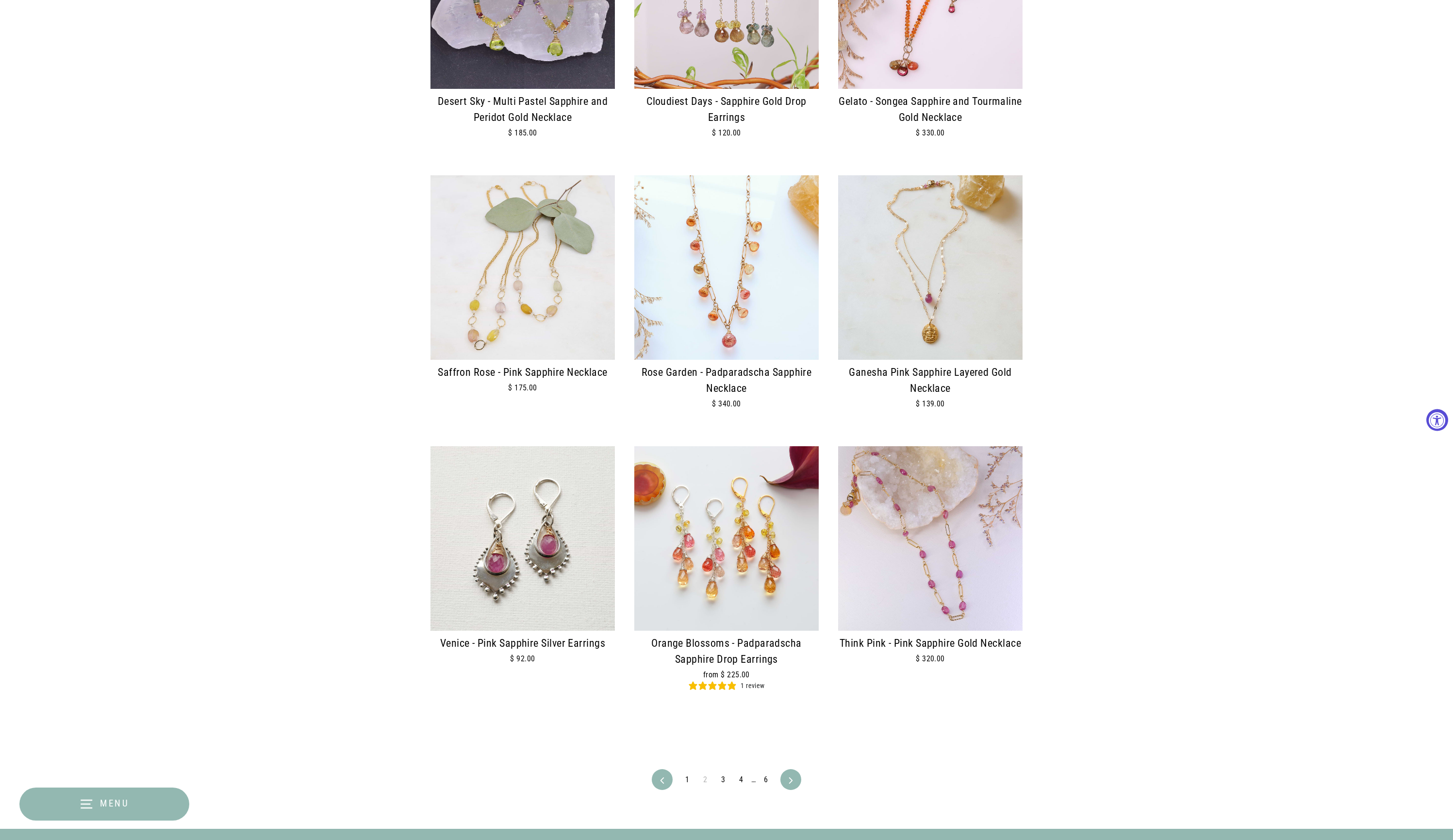
click at [733, 316] on img at bounding box center [726, 268] width 184 height 184
click at [785, 587] on img at bounding box center [726, 538] width 184 height 184
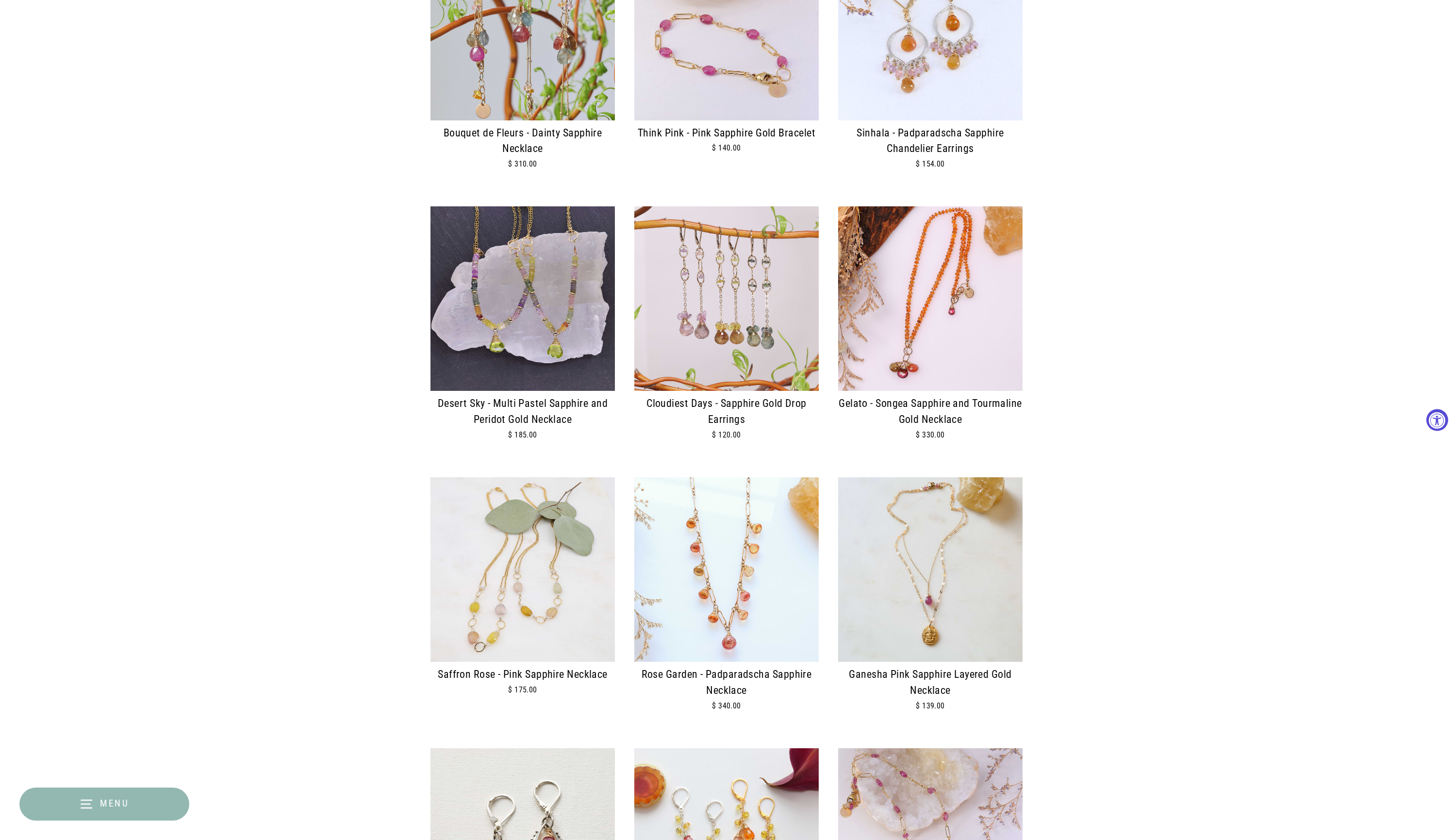
scroll to position [234, 0]
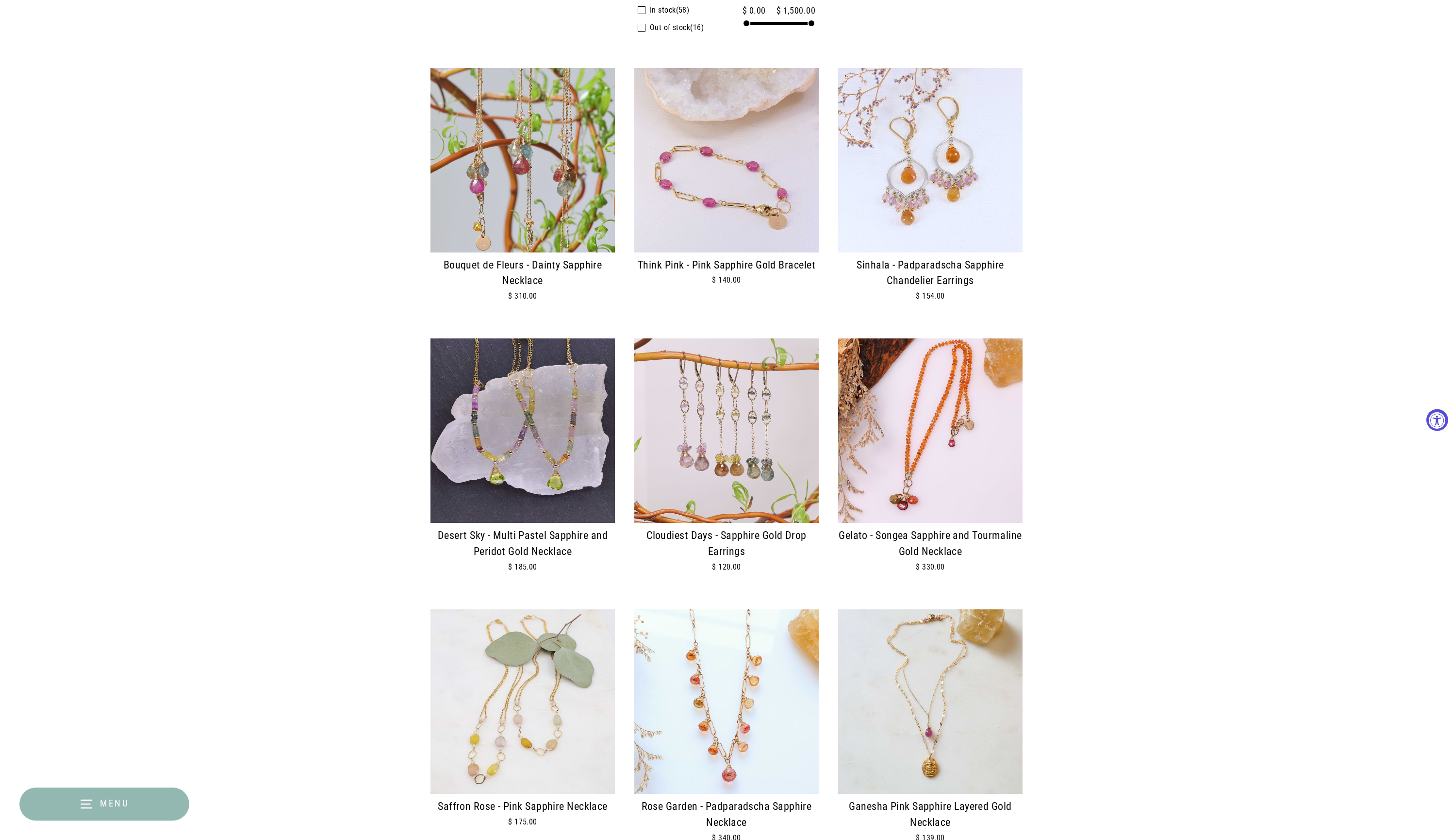
click at [564, 460] on img at bounding box center [523, 431] width 184 height 184
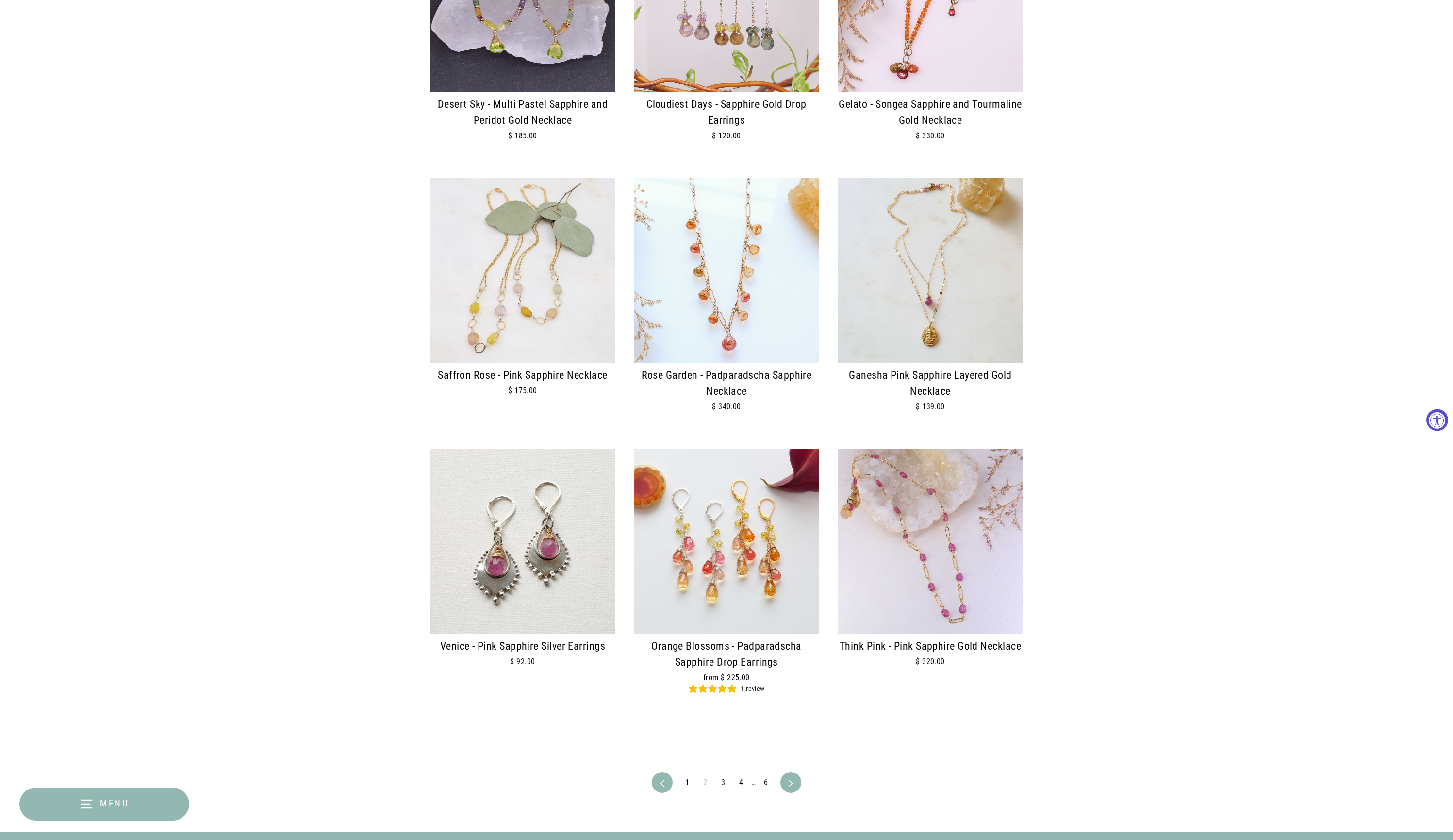
scroll to position [668, 0]
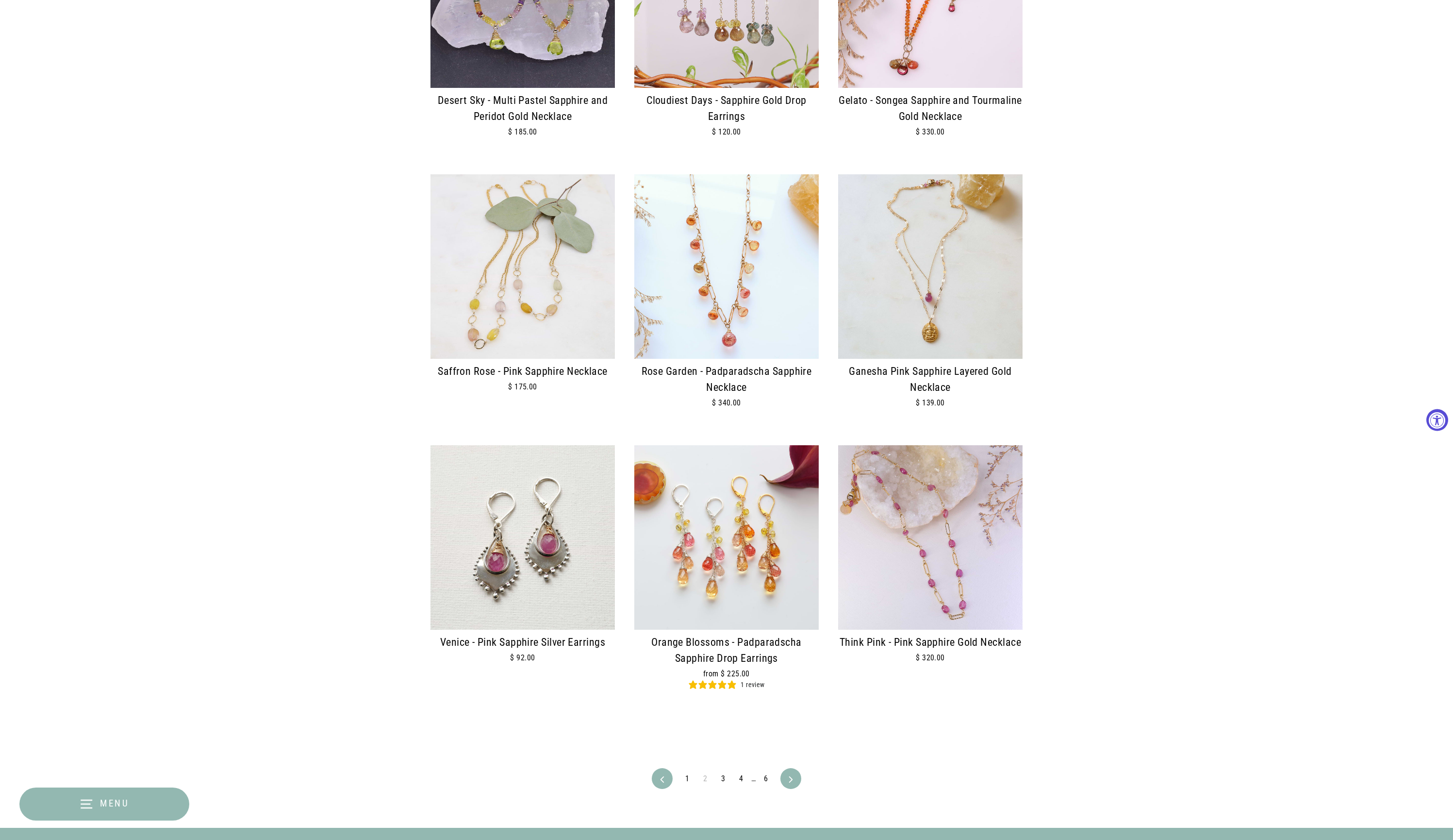
click at [723, 783] on link "3" at bounding box center [723, 779] width 15 height 15
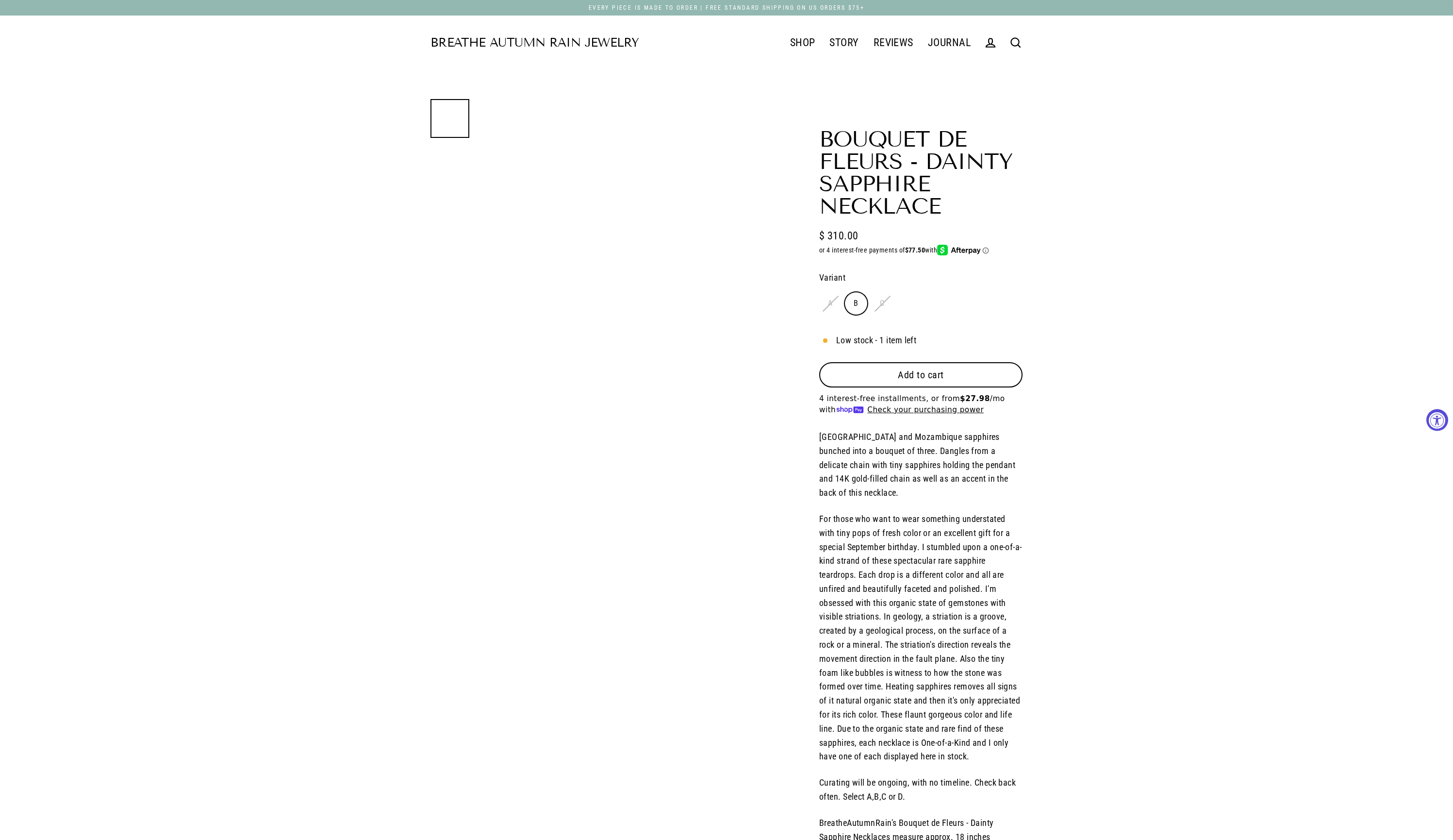
select select "3"
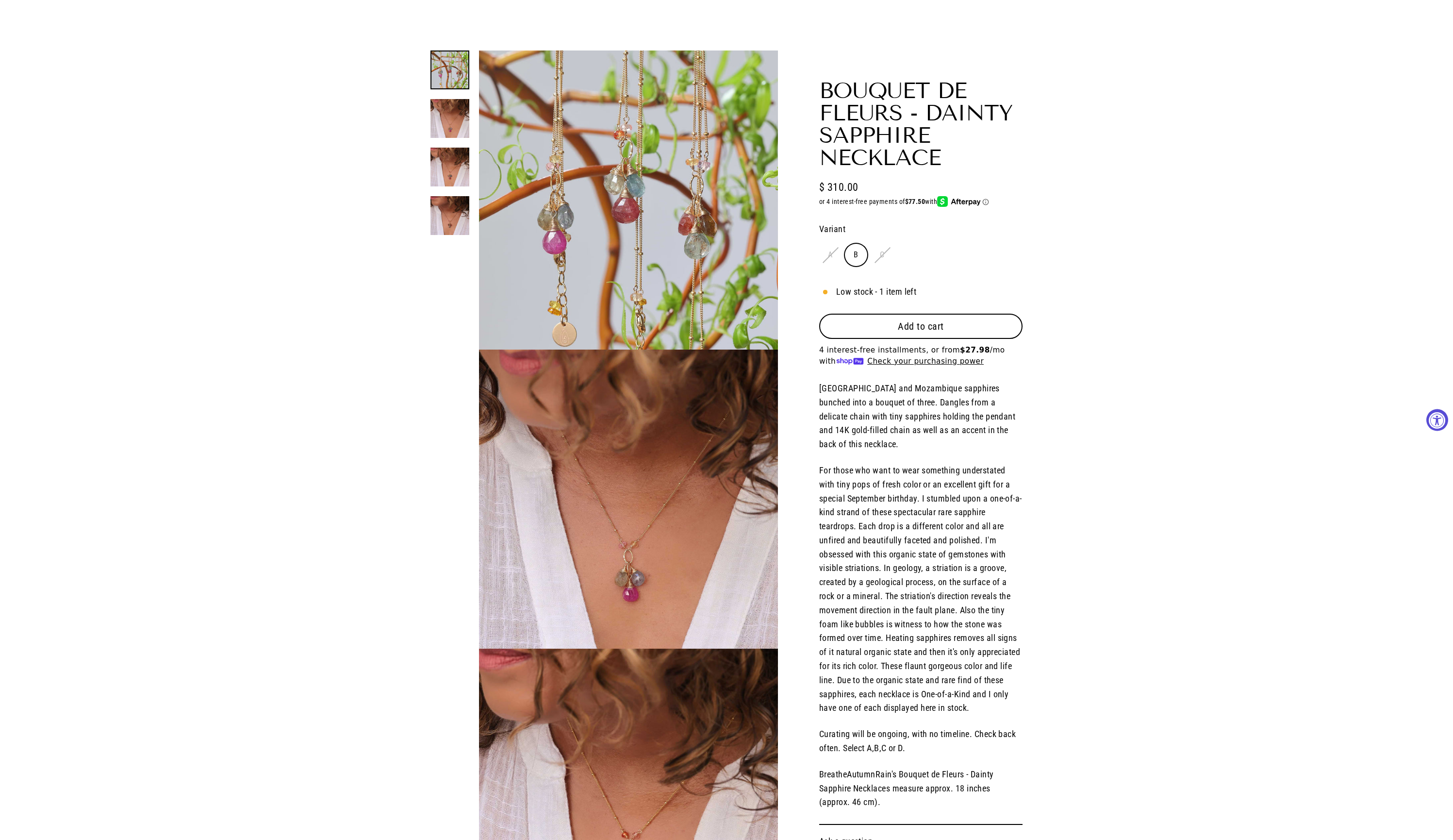
scroll to position [53, 0]
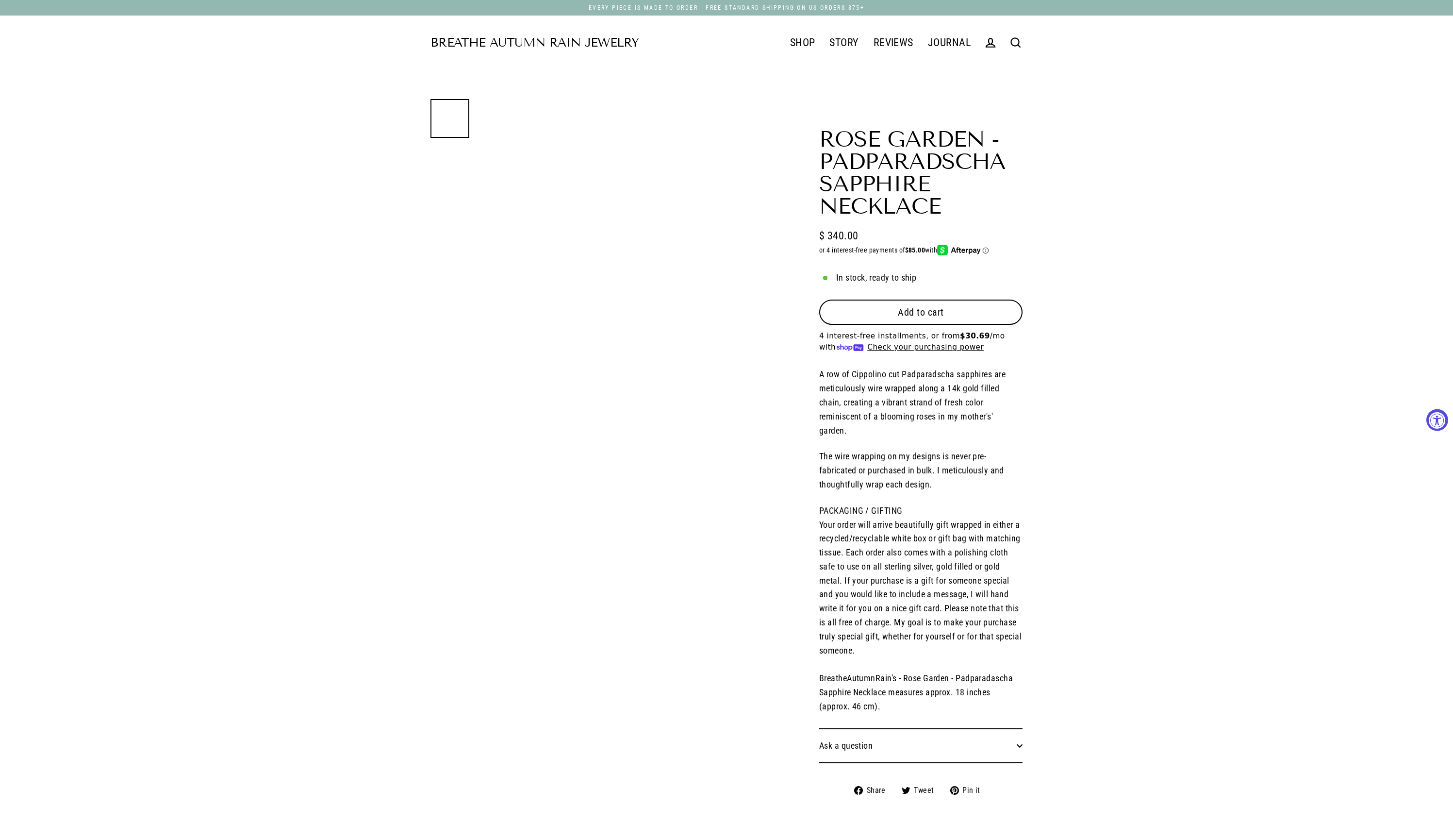
select select "3"
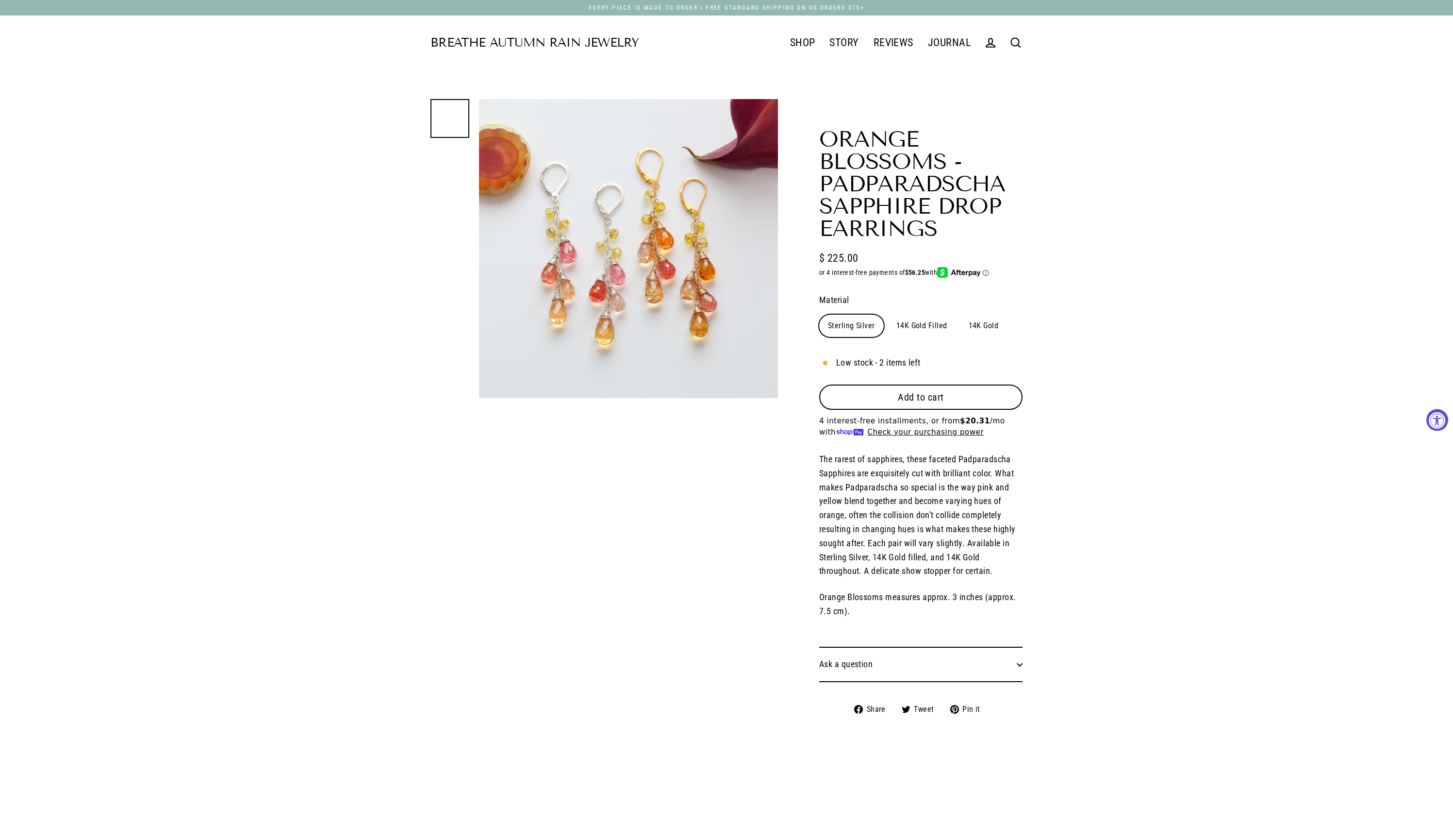
select select "3"
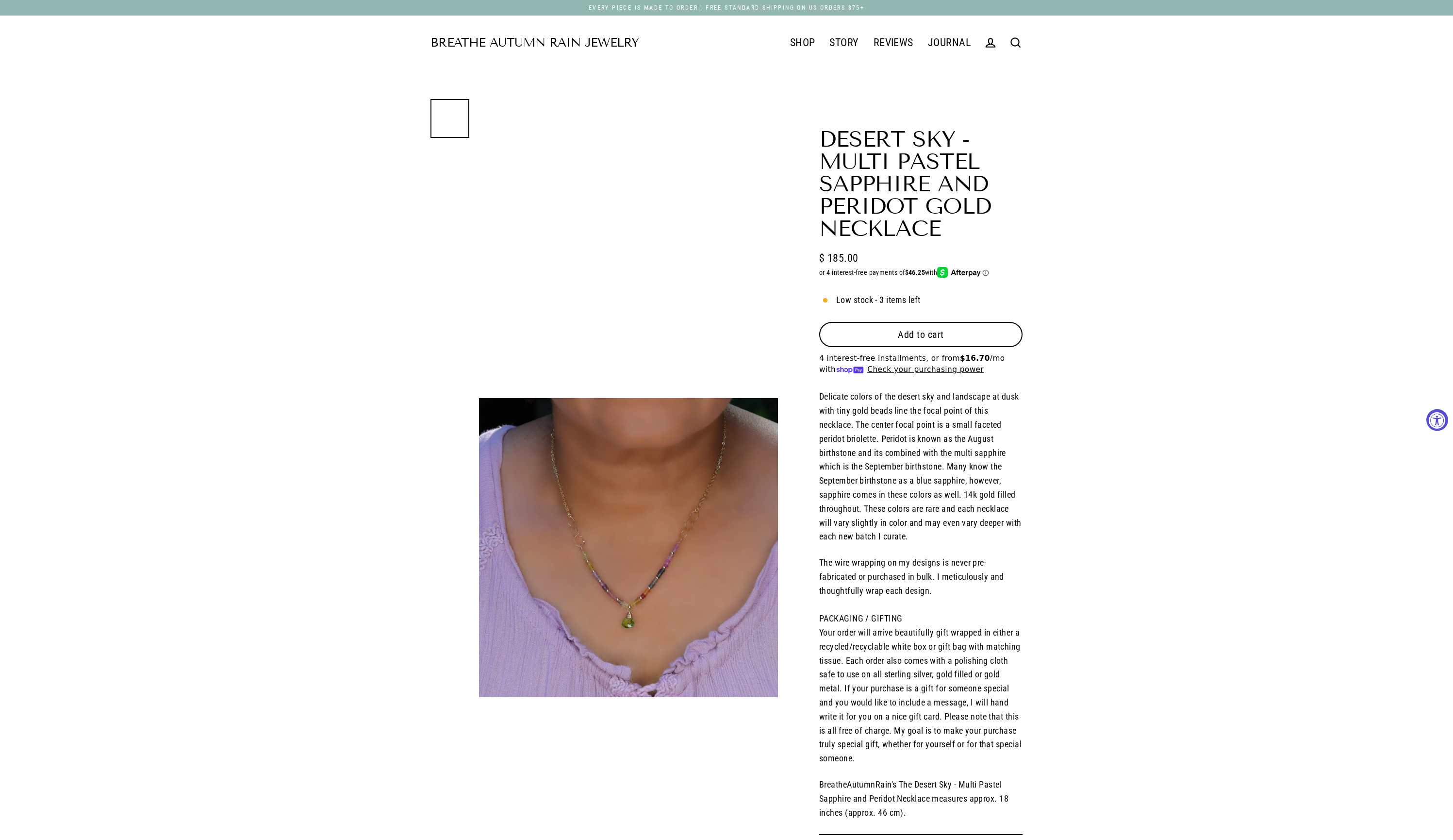
select select "3"
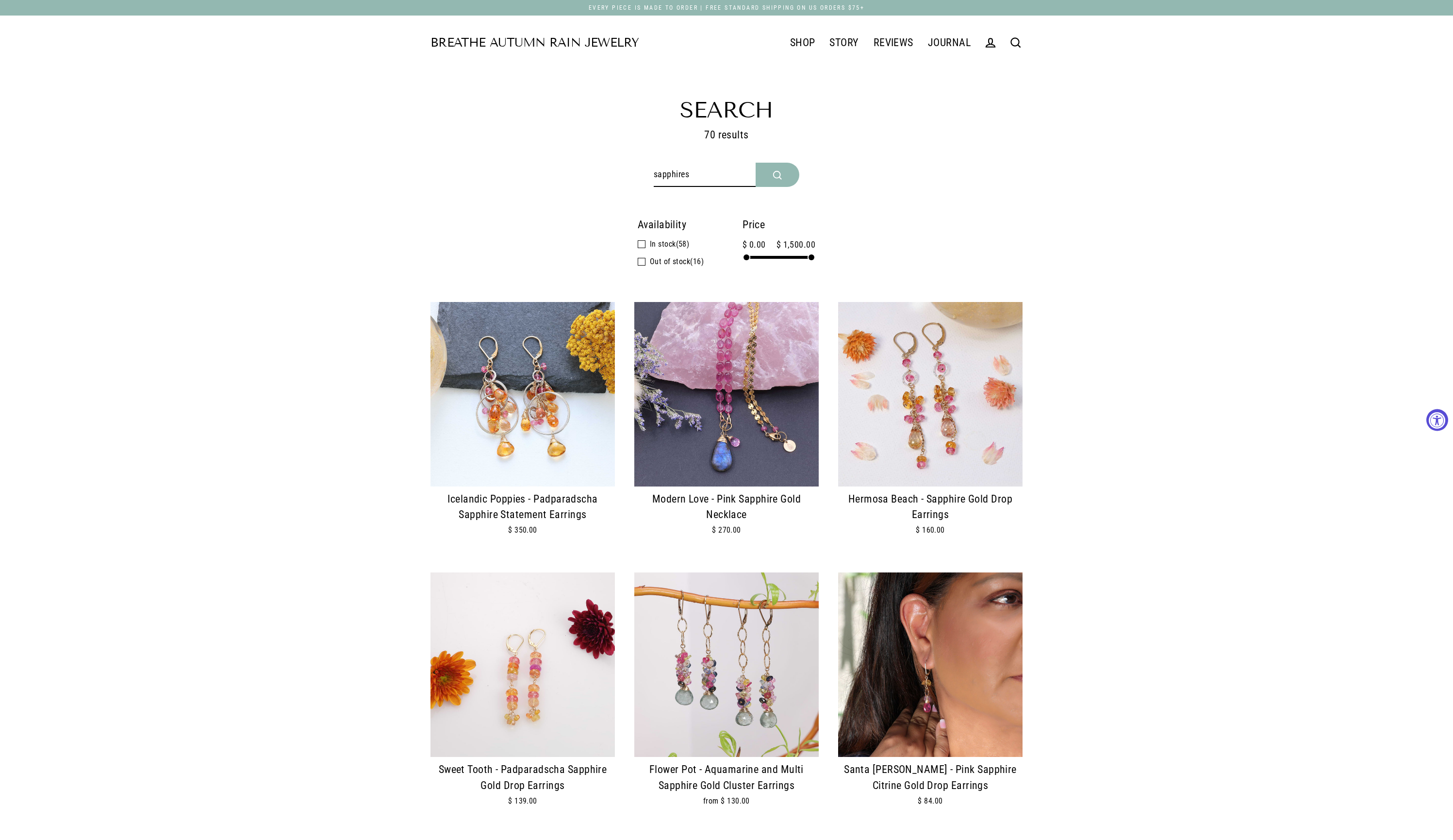
scroll to position [30, 0]
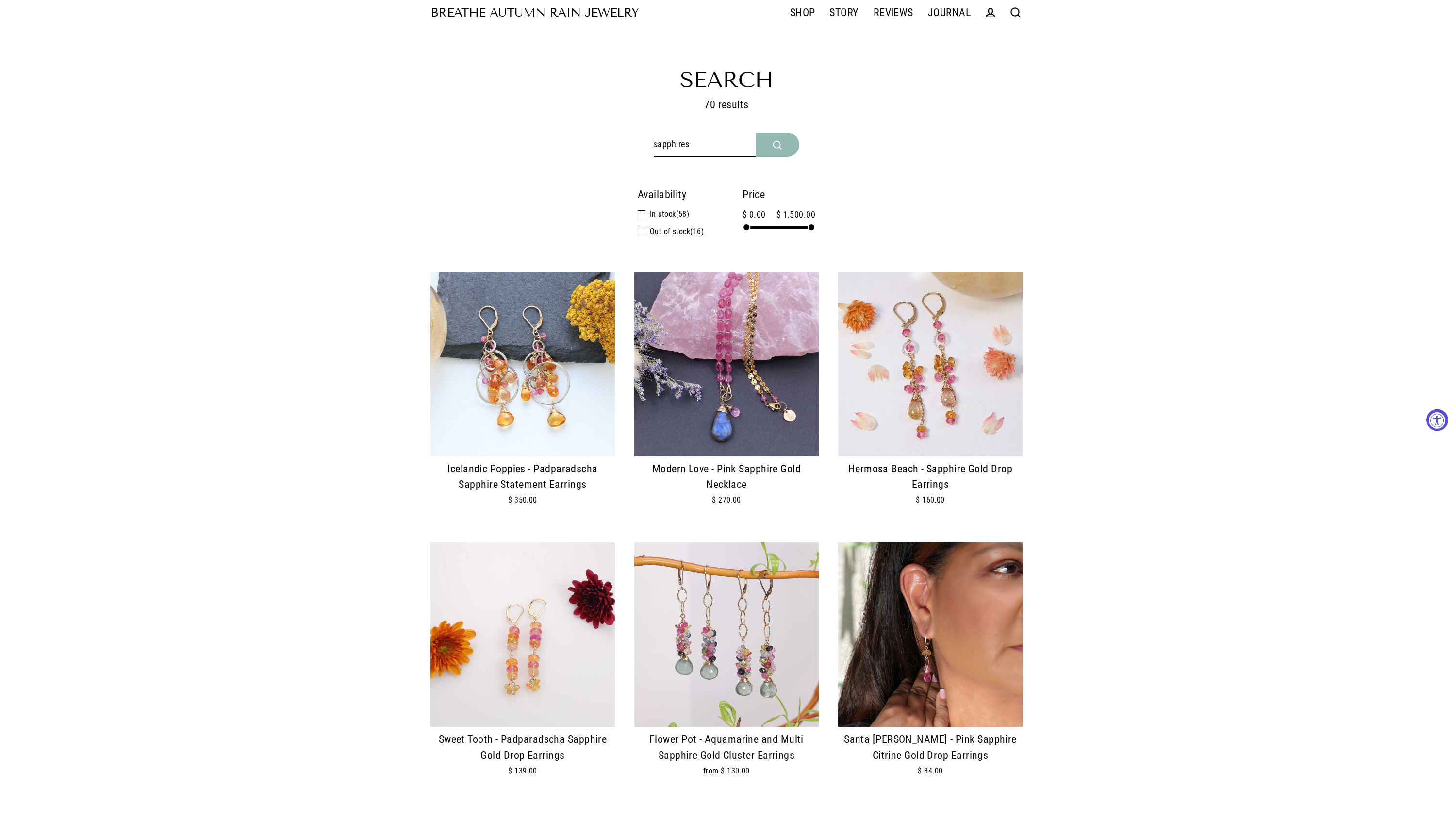
click at [691, 364] on img at bounding box center [726, 363] width 184 height 184
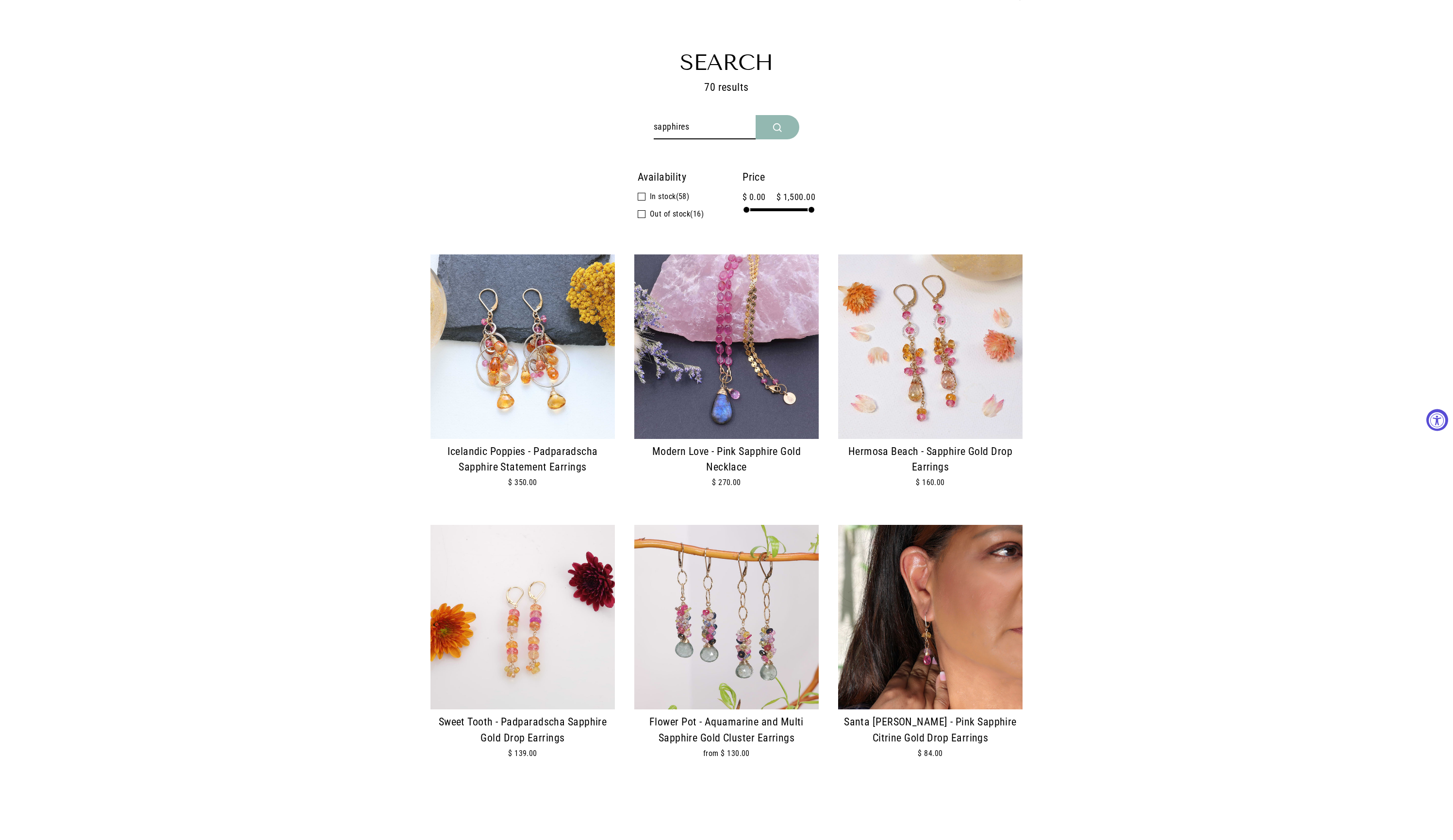
scroll to position [185, 0]
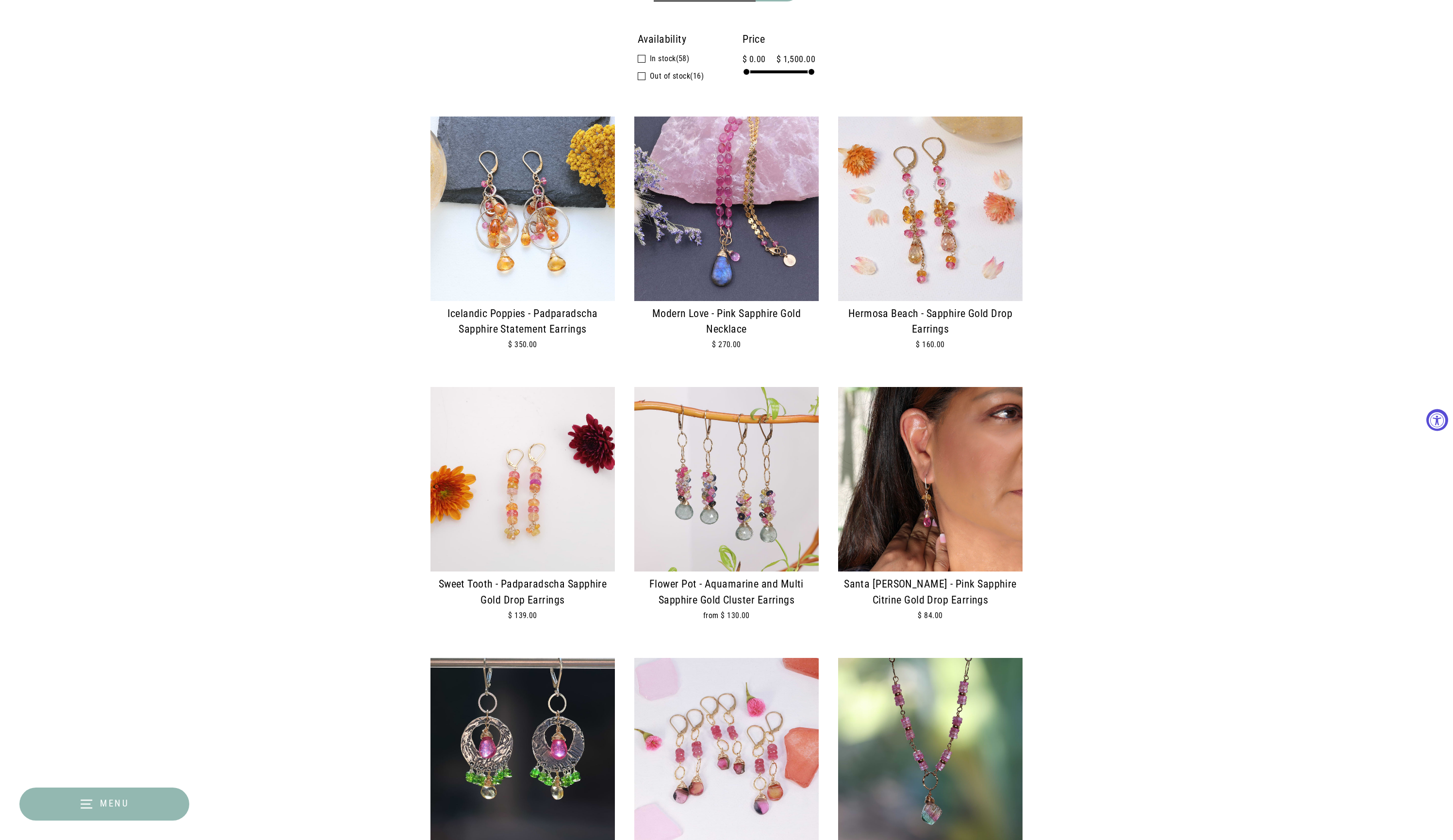
click at [484, 239] on img at bounding box center [523, 208] width 184 height 184
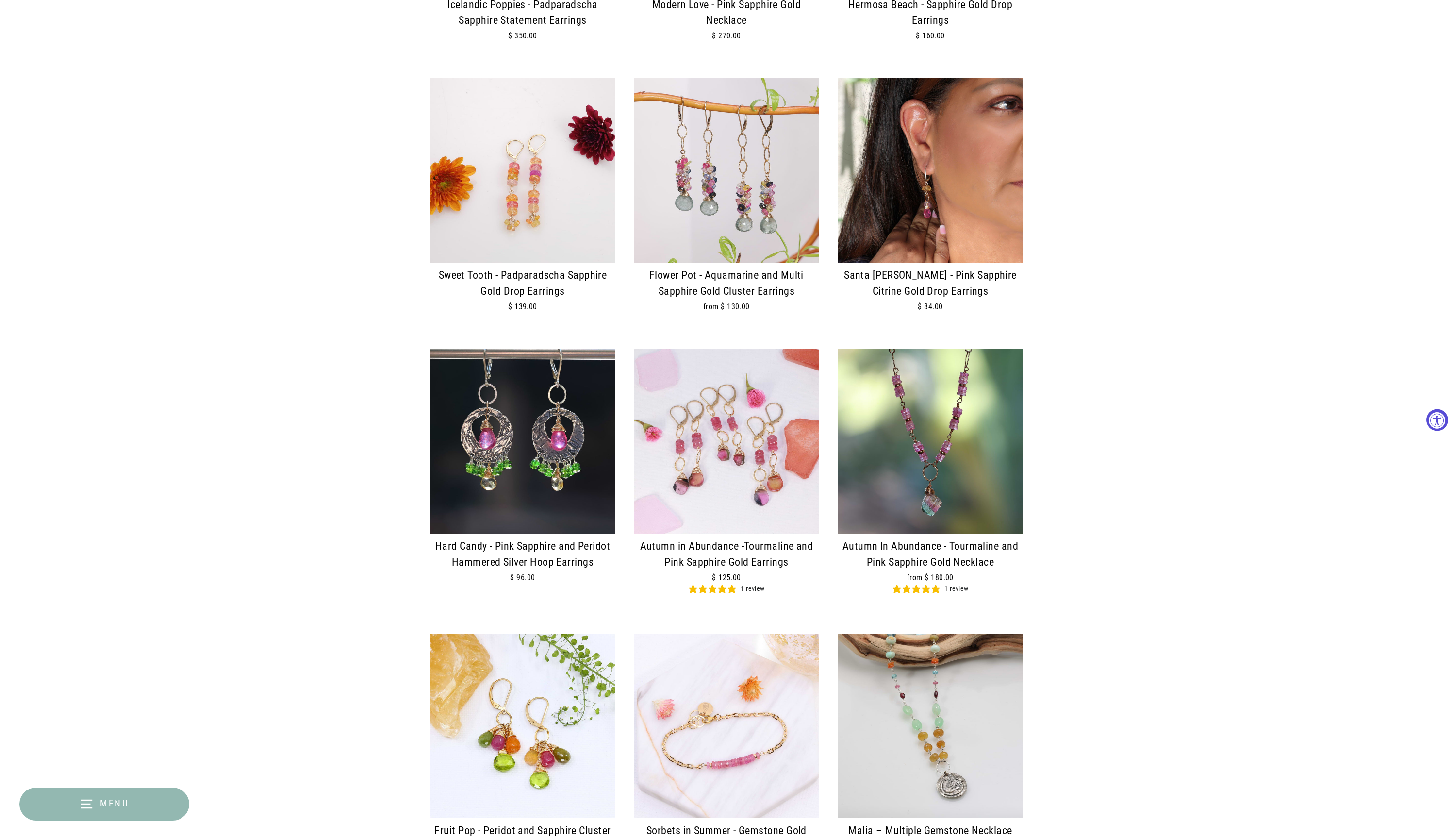
scroll to position [727, 0]
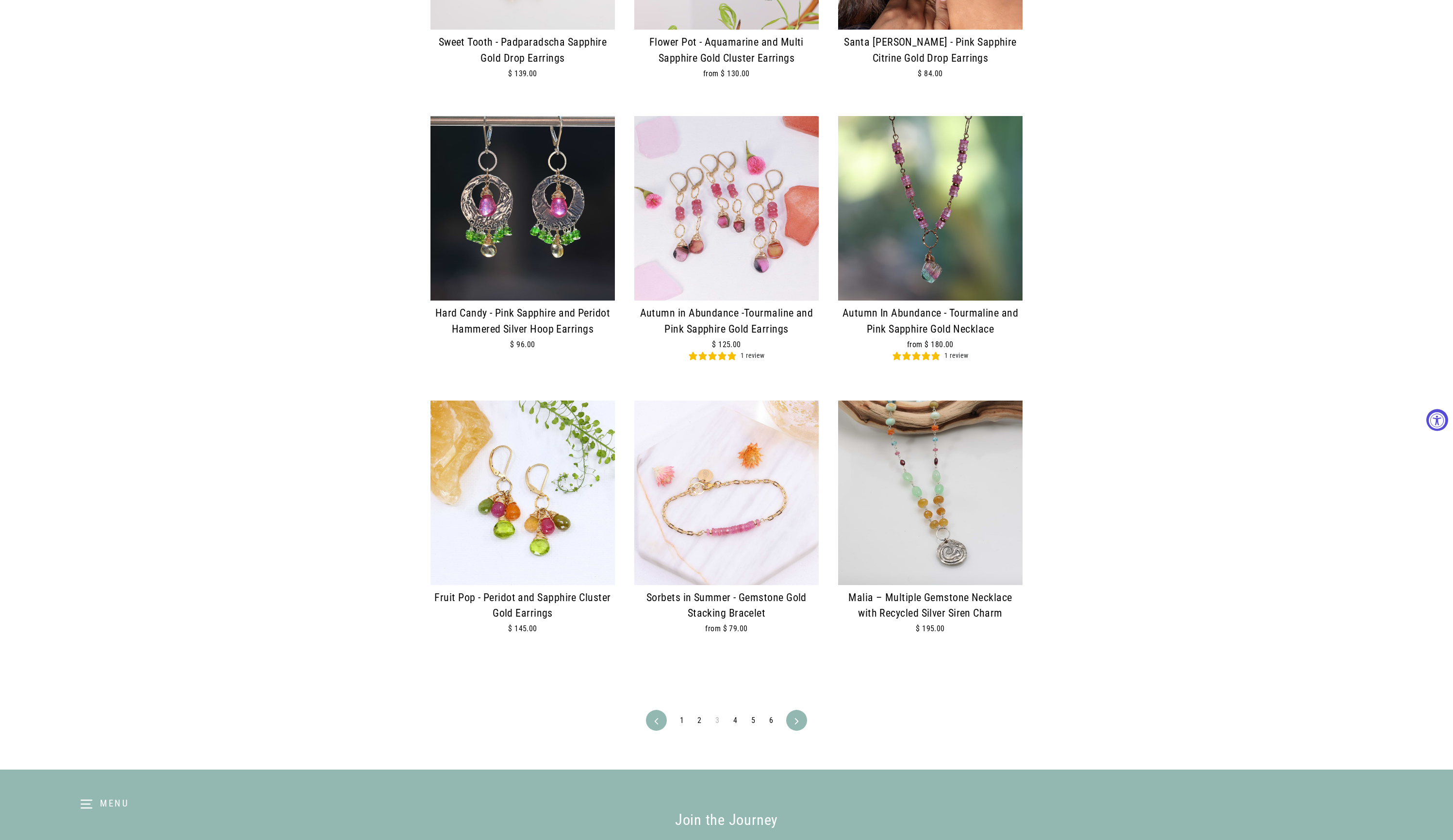
click at [574, 274] on img at bounding box center [523, 208] width 184 height 184
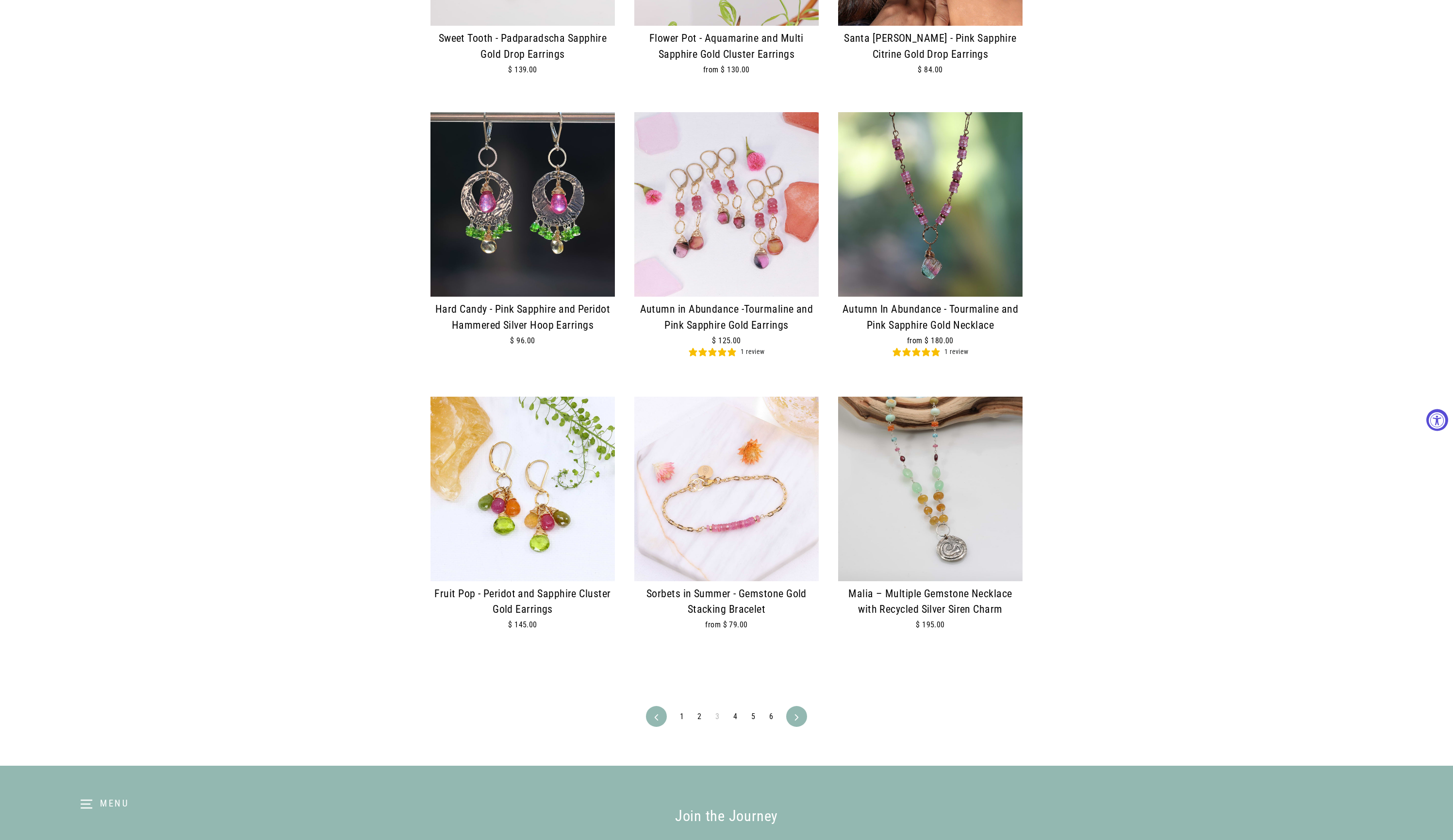
click at [737, 722] on link "4" at bounding box center [736, 716] width 15 height 15
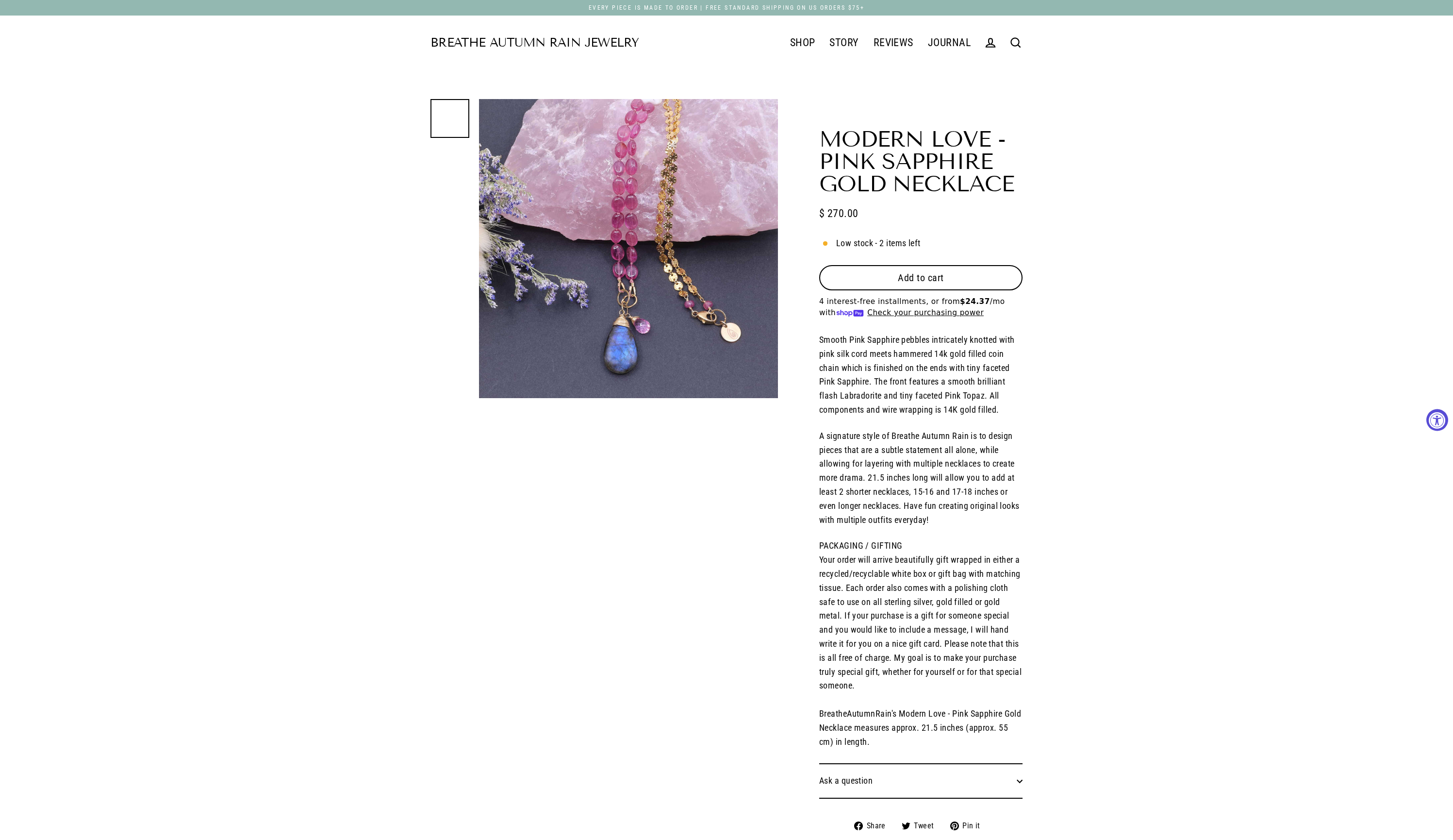
select select "3"
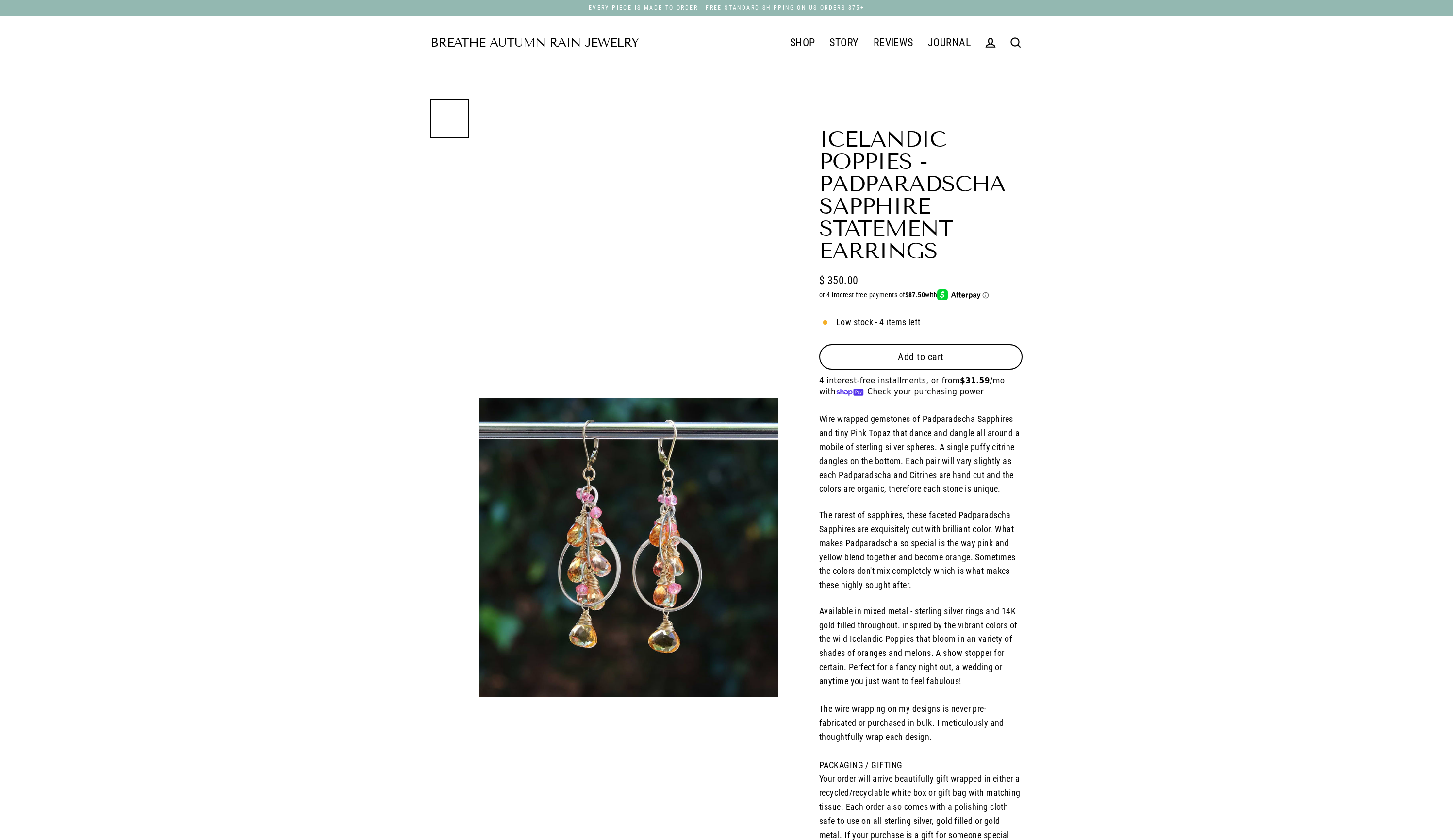
select select "3"
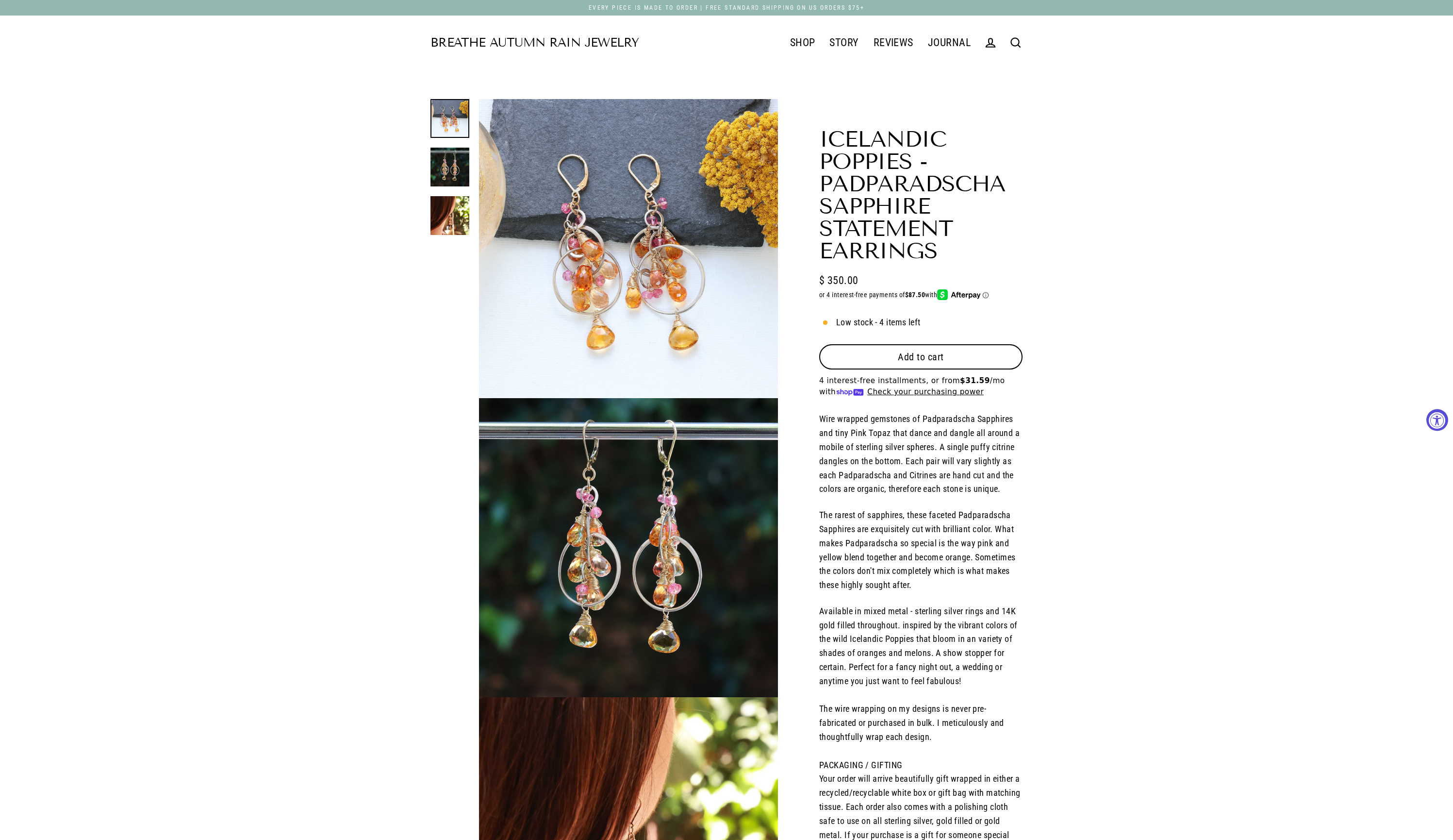
scroll to position [257, 0]
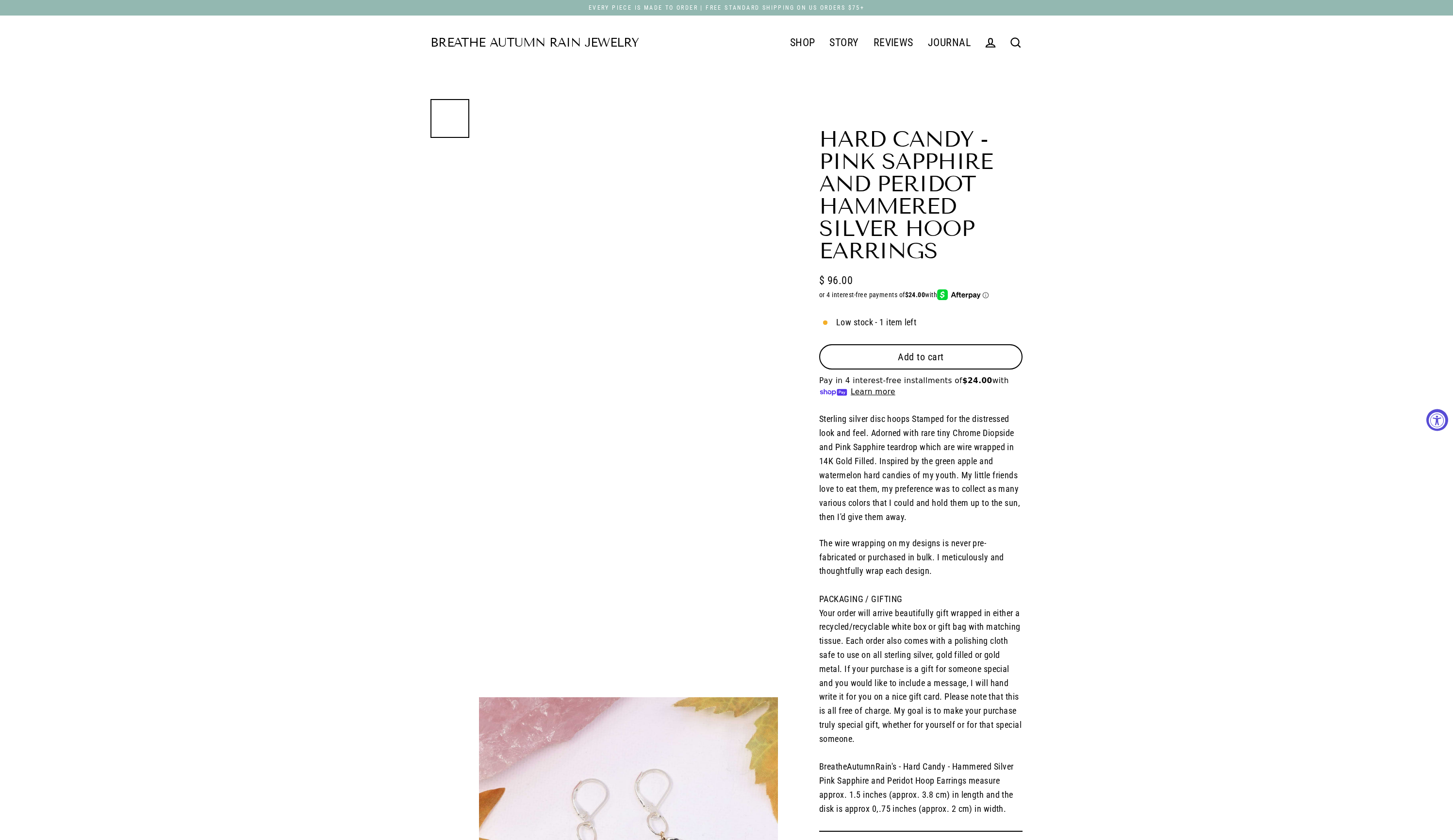
select select "3"
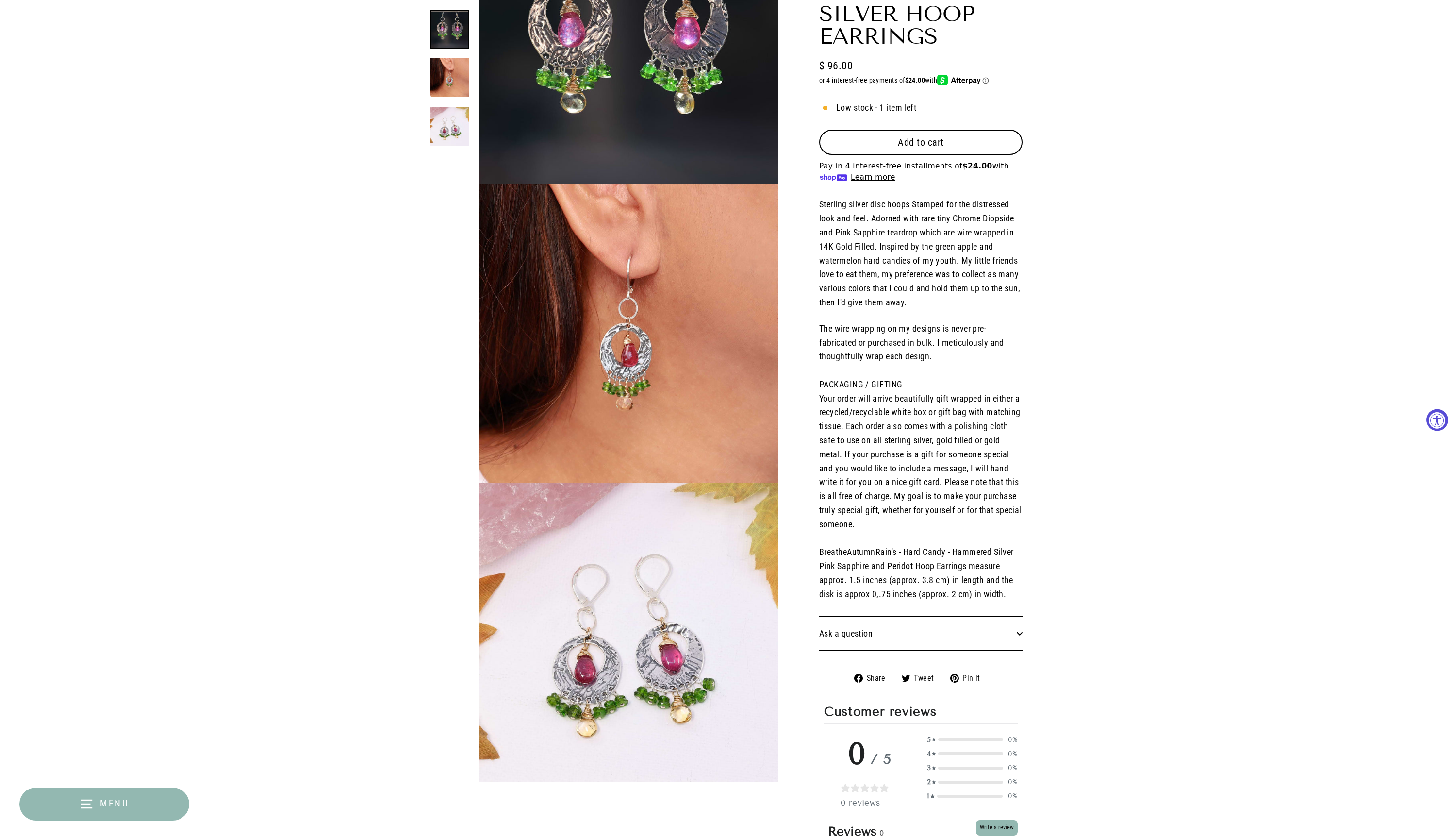
scroll to position [360, 0]
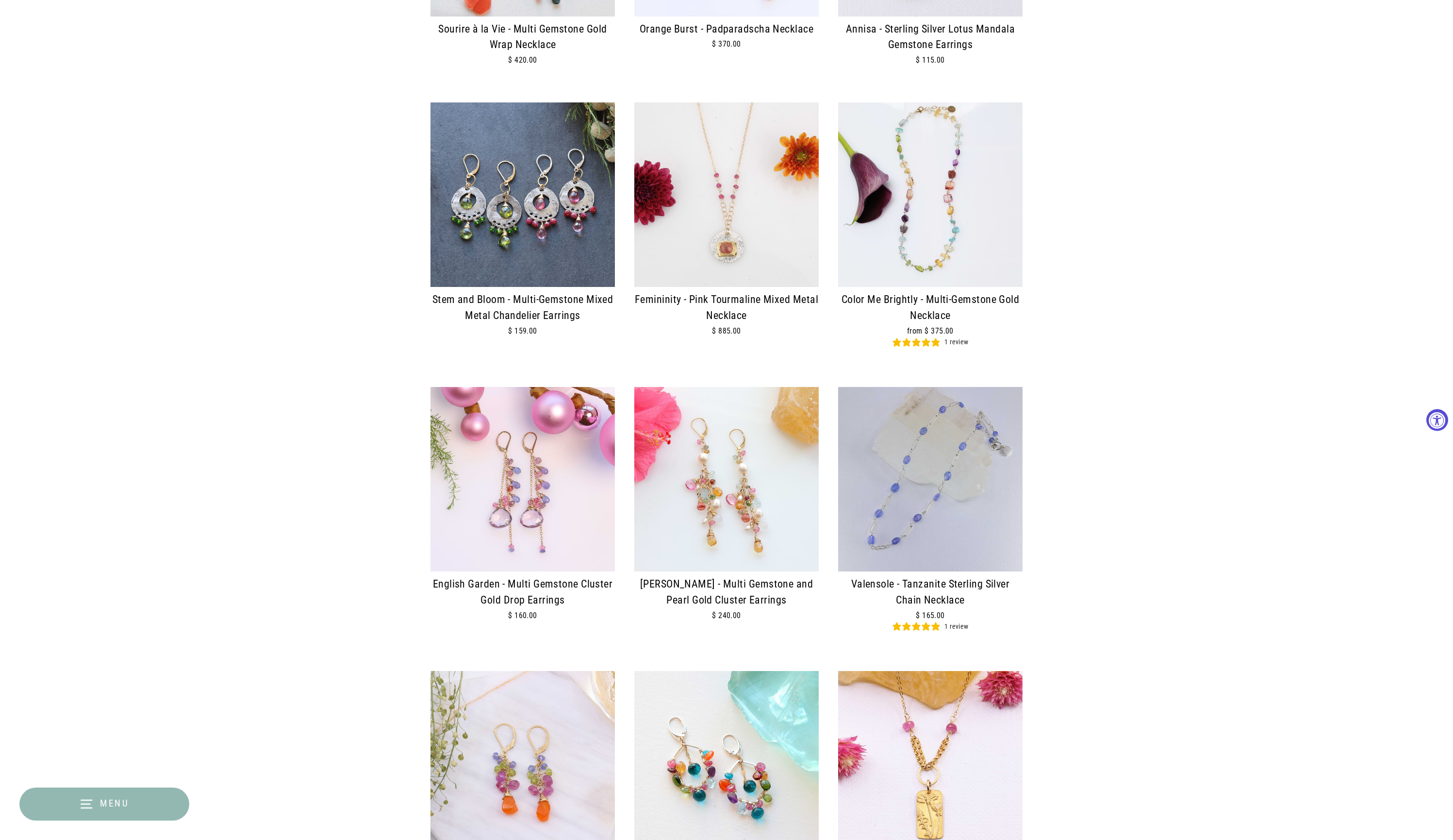
scroll to position [756, 0]
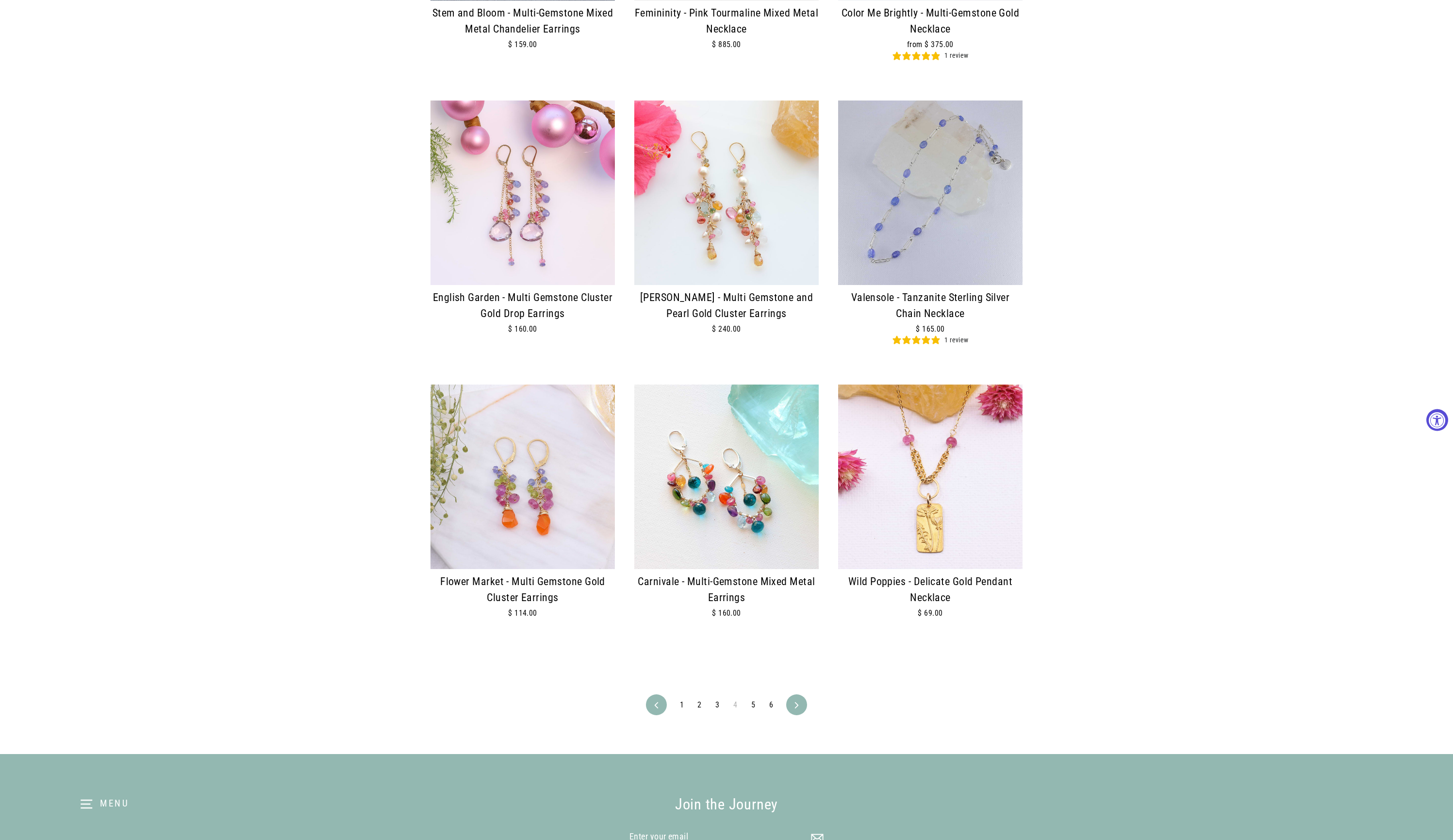
click at [751, 712] on link "5" at bounding box center [753, 705] width 15 height 15
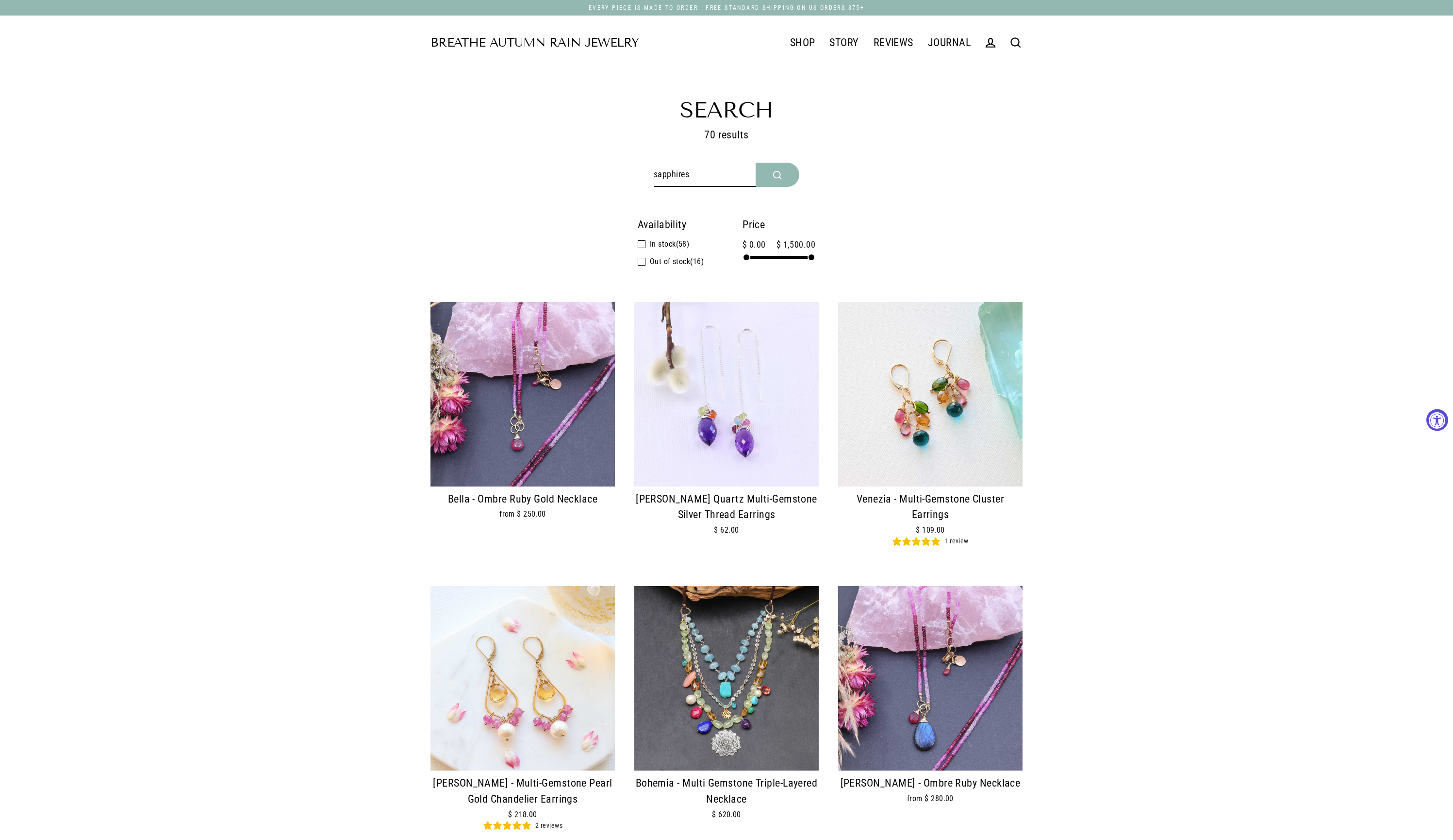
click at [712, 658] on img at bounding box center [726, 678] width 184 height 184
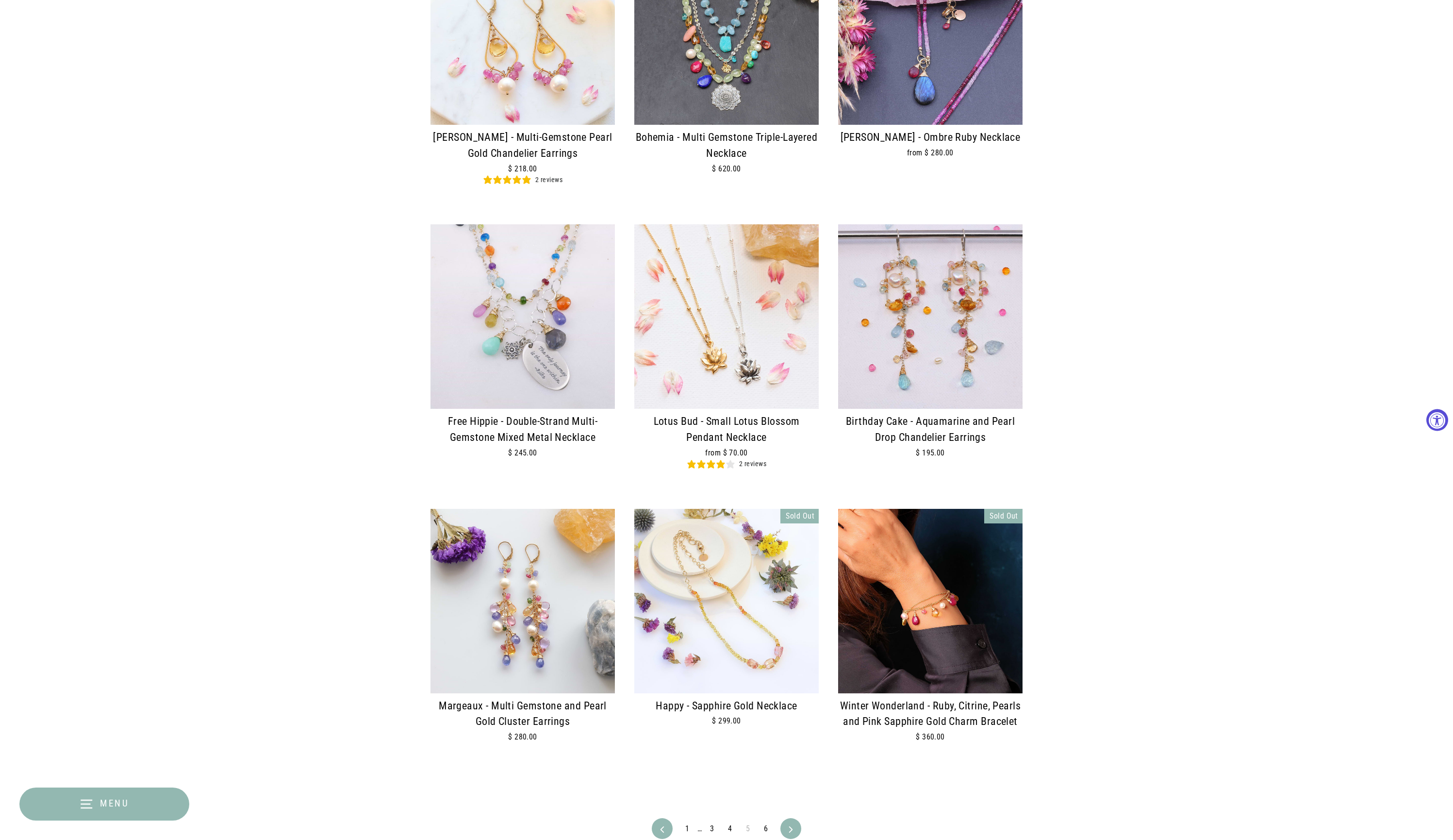
scroll to position [767, 0]
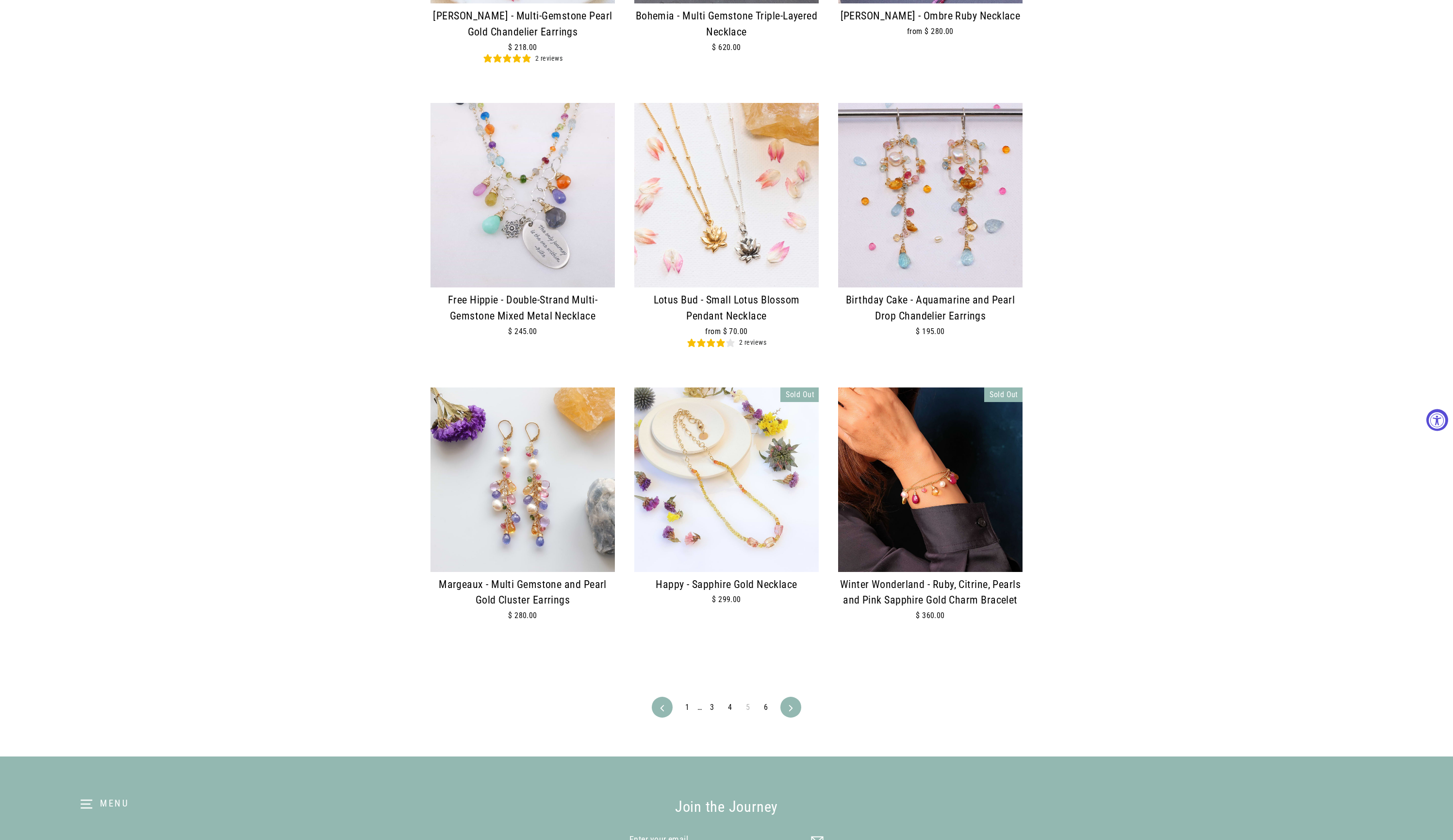
click at [766, 714] on link "6" at bounding box center [766, 707] width 15 height 15
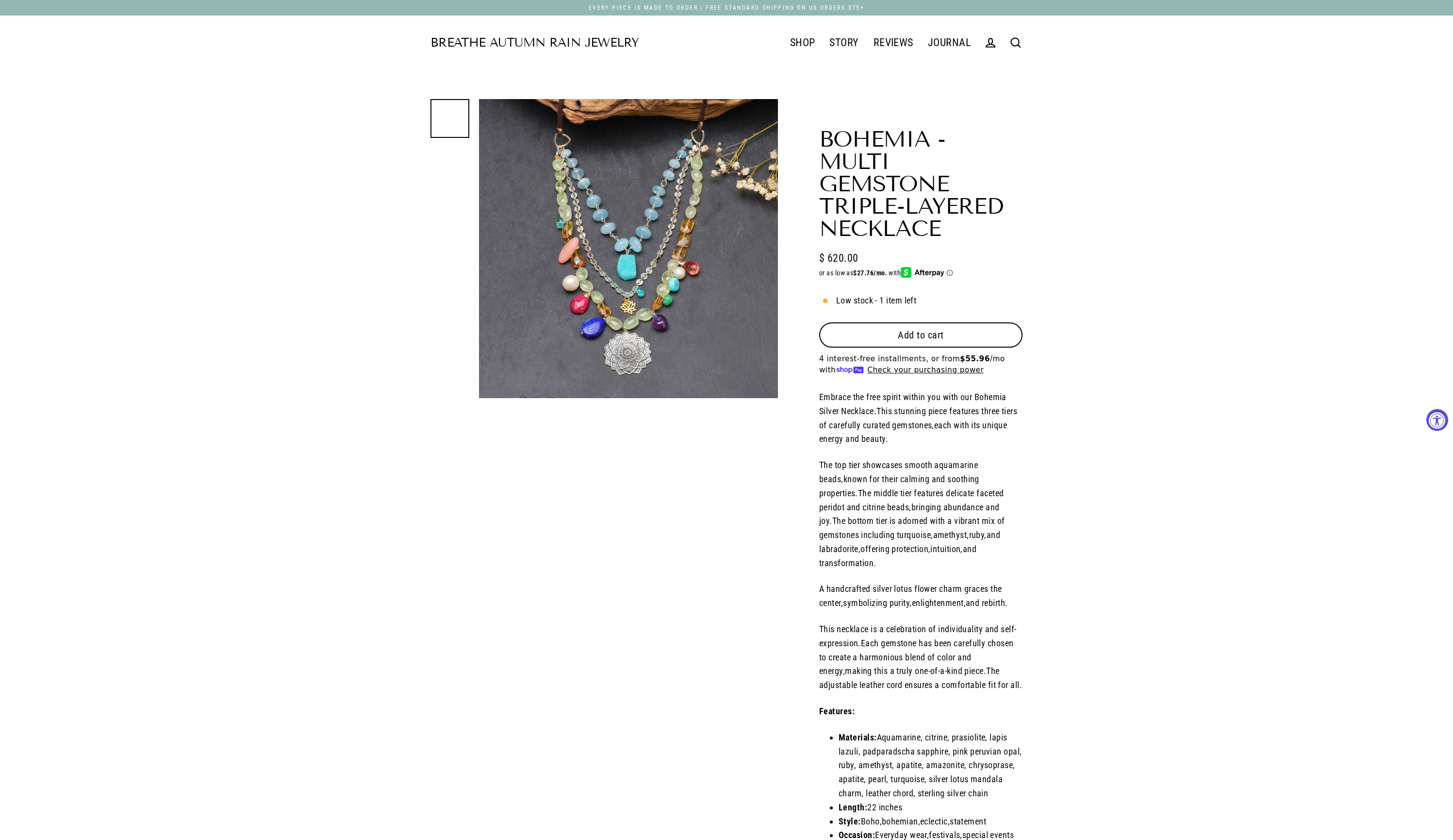
select select "3"
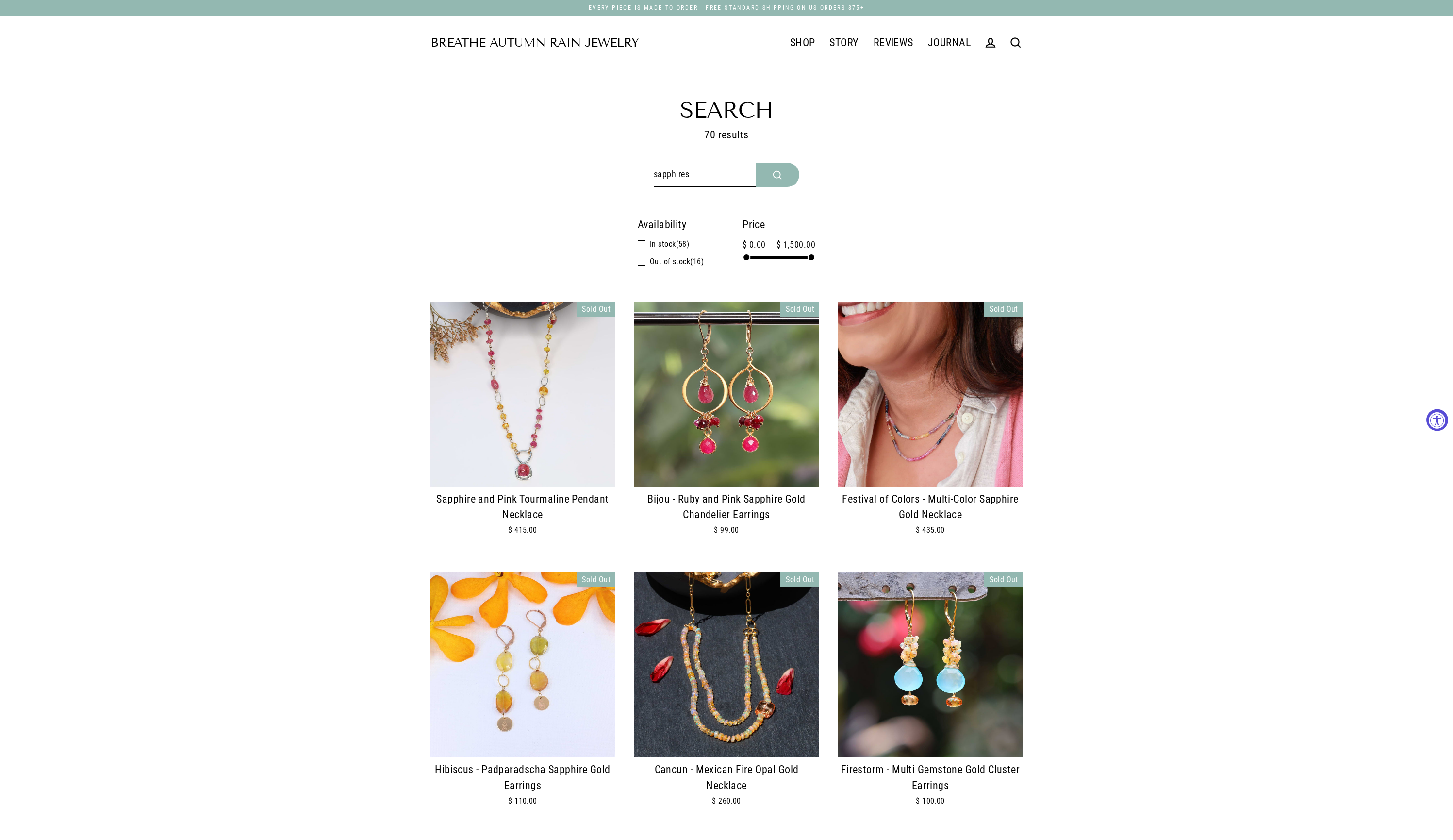
click at [920, 424] on img at bounding box center [930, 394] width 184 height 184
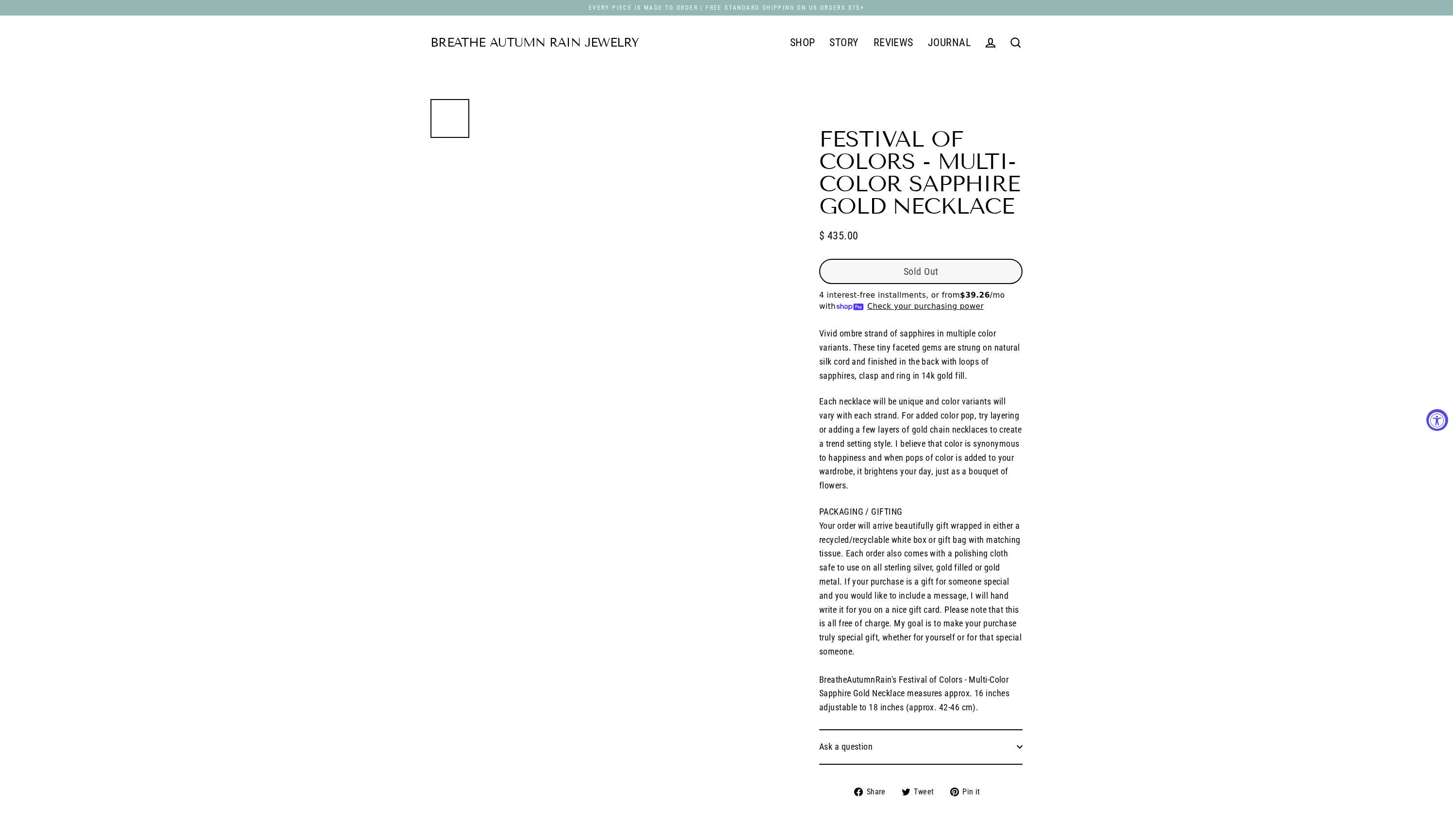
select select "3"
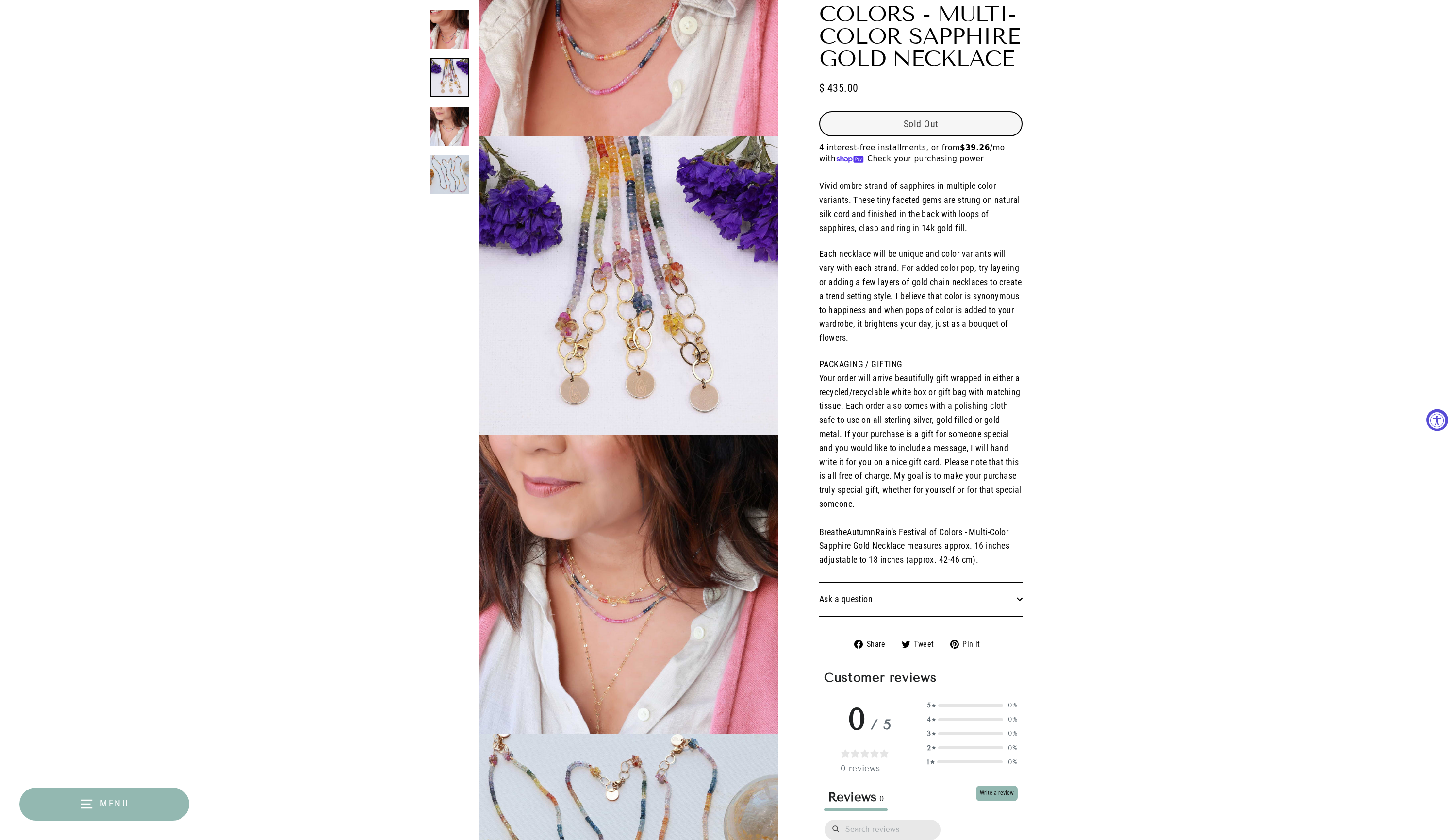
scroll to position [317, 0]
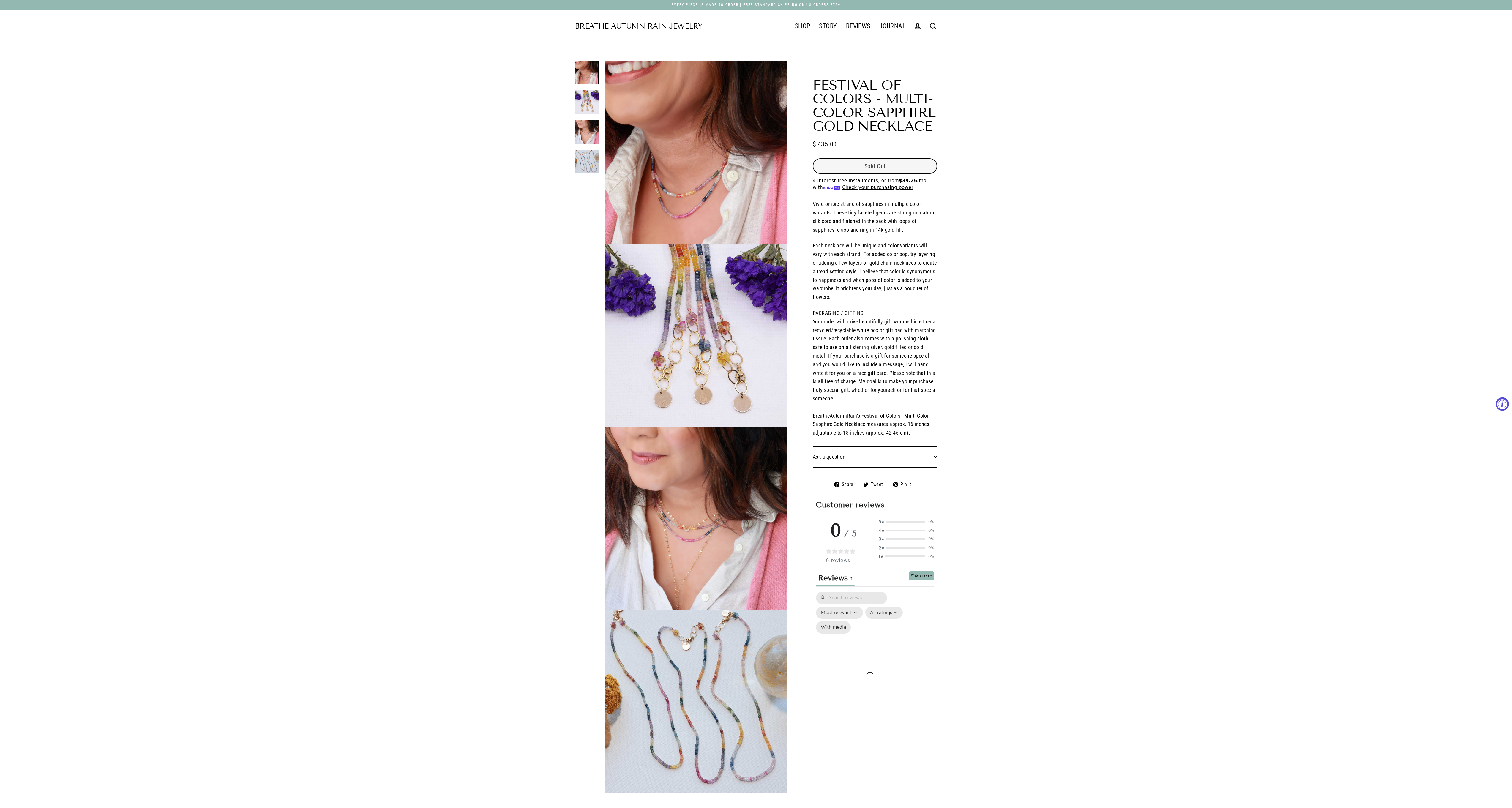
select select "3"
drag, startPoint x: 667, startPoint y: 23, endPoint x: 522, endPoint y: -12, distance: 149.2
click at [522, 0] on html "Back Accessibility options en Are you sure you want to hide the widget forever?…" at bounding box center [756, 785] width 1512 height 1570
